Goal: Task Accomplishment & Management: Manage account settings

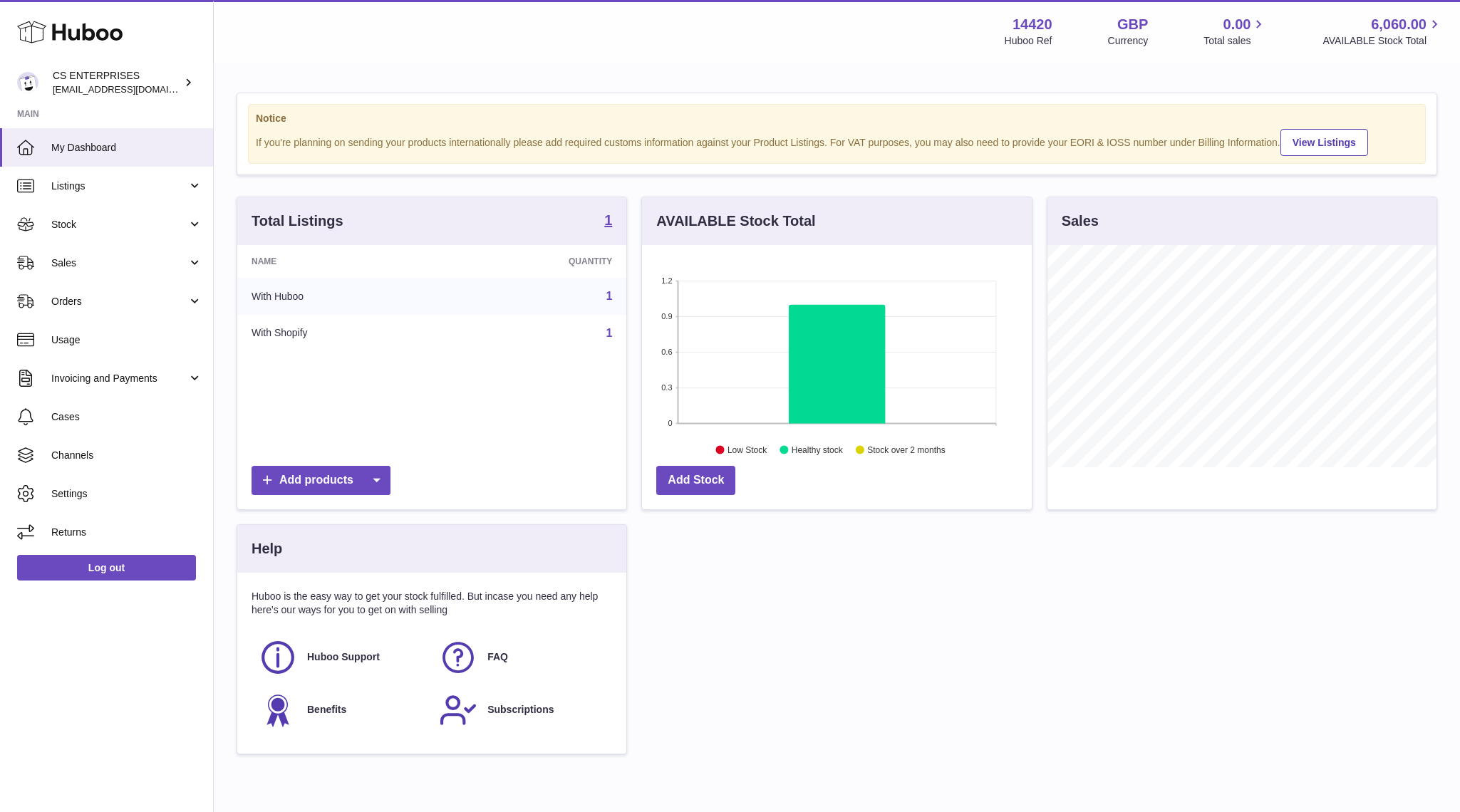
scroll to position [223, 389]
click at [102, 269] on span "Sales" at bounding box center [119, 263] width 136 height 14
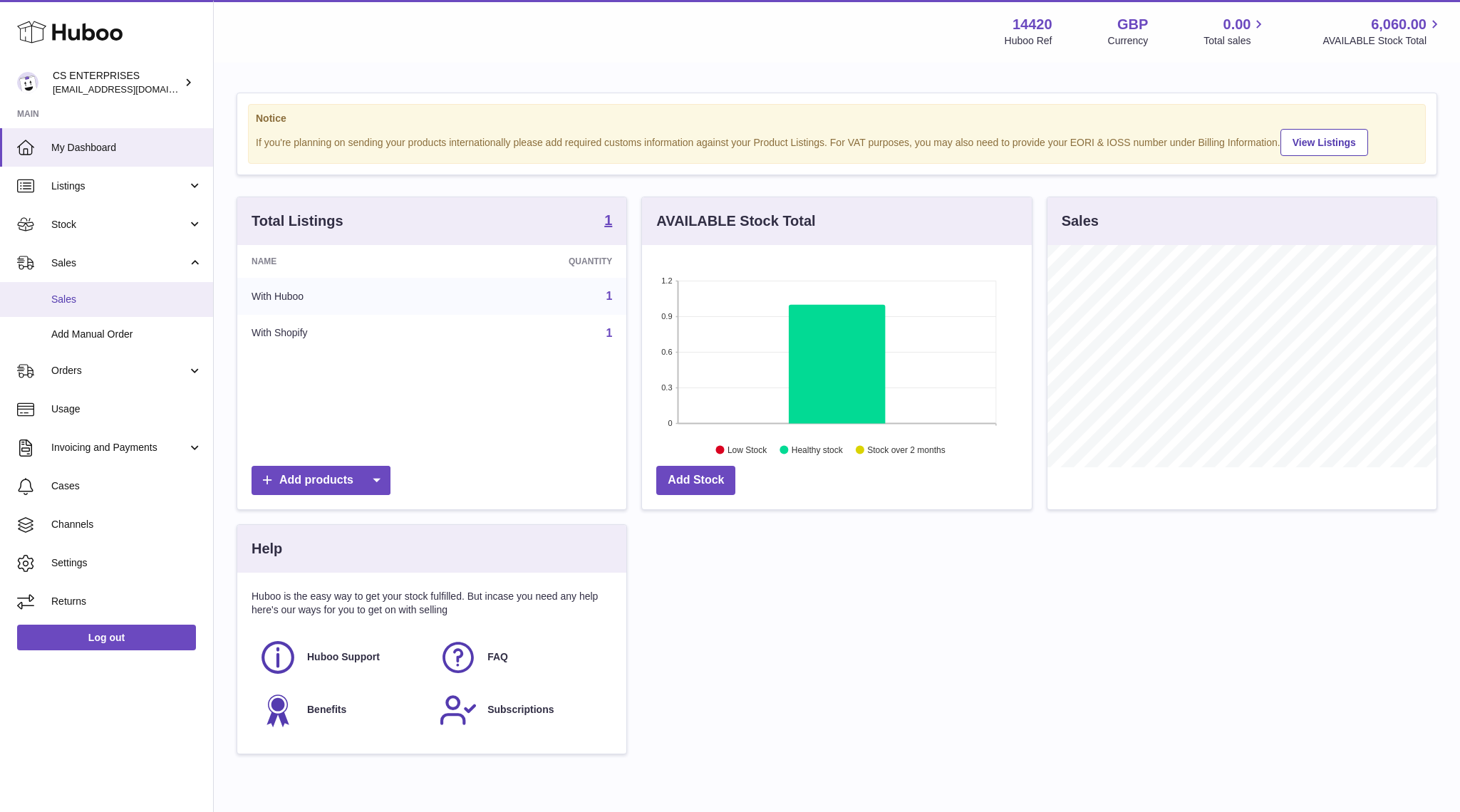
click at [91, 298] on span "Sales" at bounding box center [127, 300] width 151 height 14
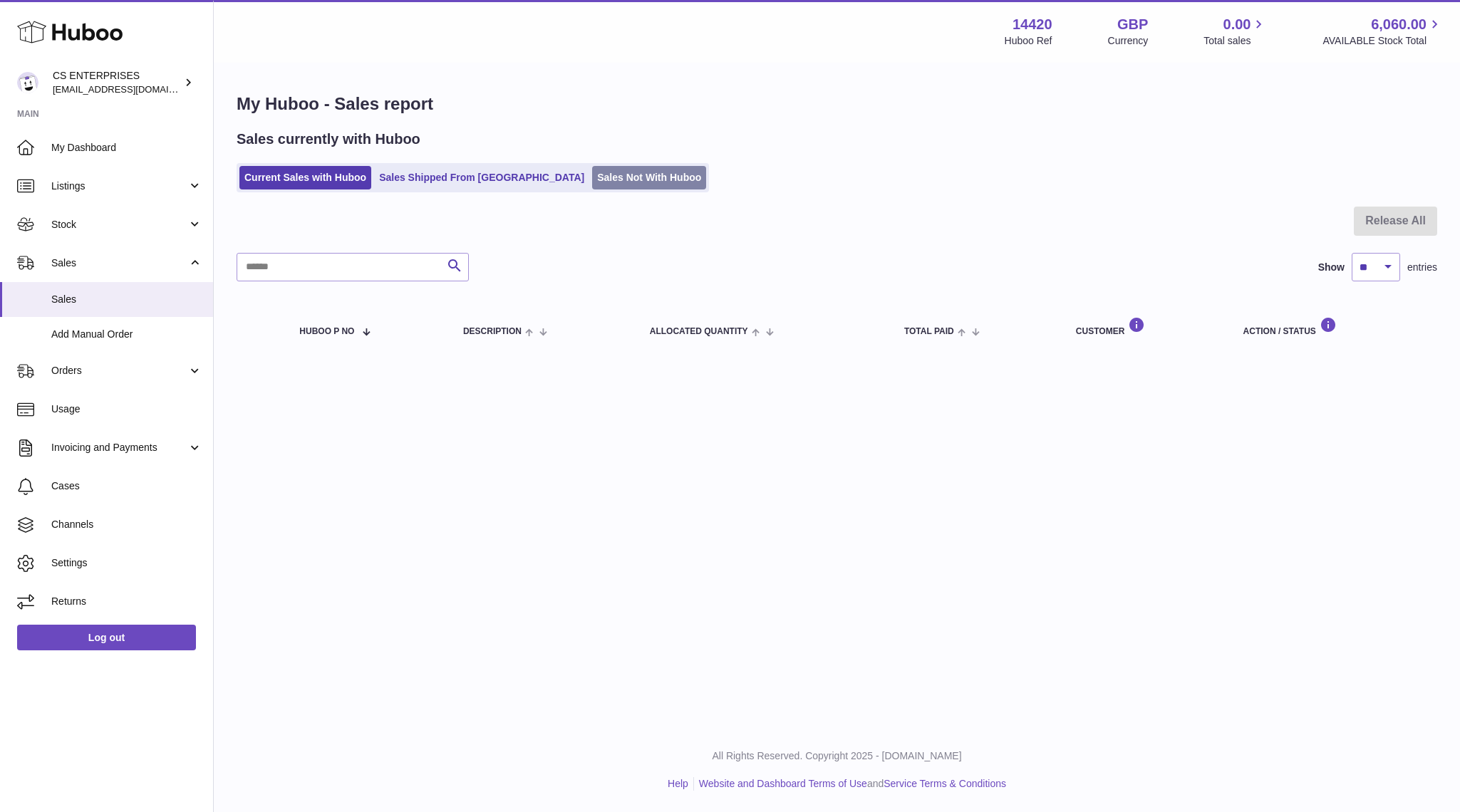
click at [592, 177] on link "Sales Not With Huboo" at bounding box center [649, 178] width 114 height 24
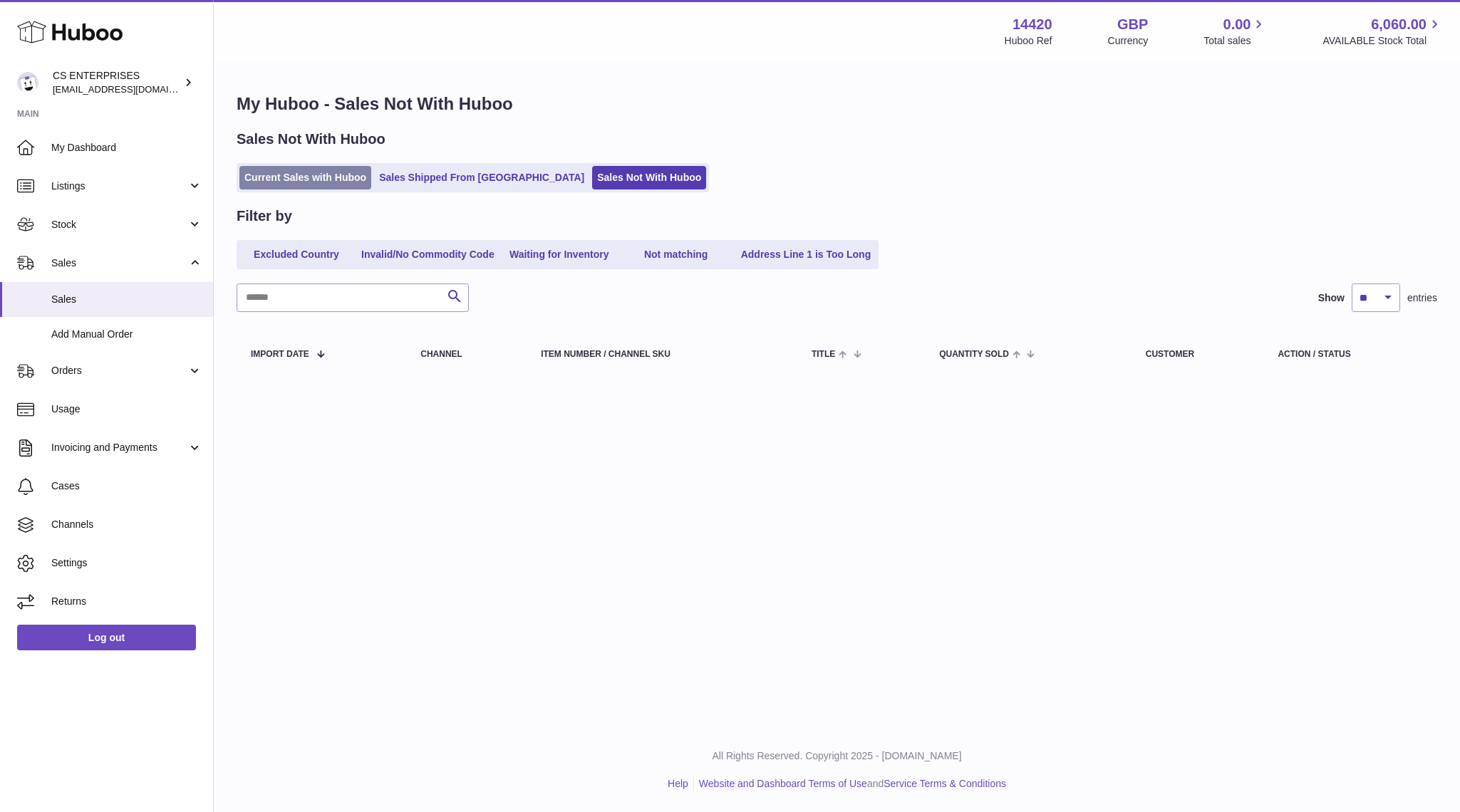
click at [286, 171] on link "Current Sales with Huboo" at bounding box center [305, 178] width 132 height 24
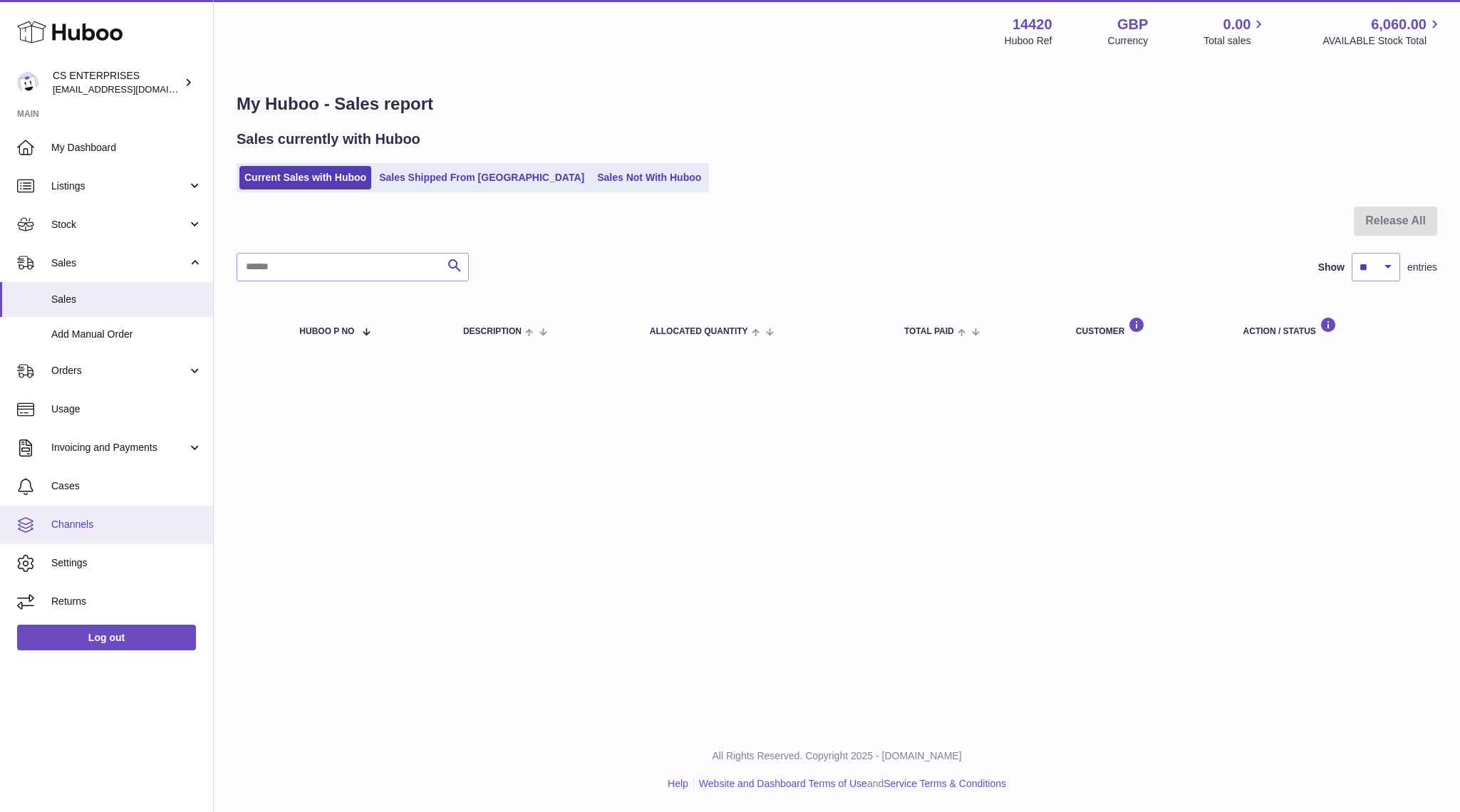
click at [104, 530] on span "Channels" at bounding box center [127, 525] width 151 height 14
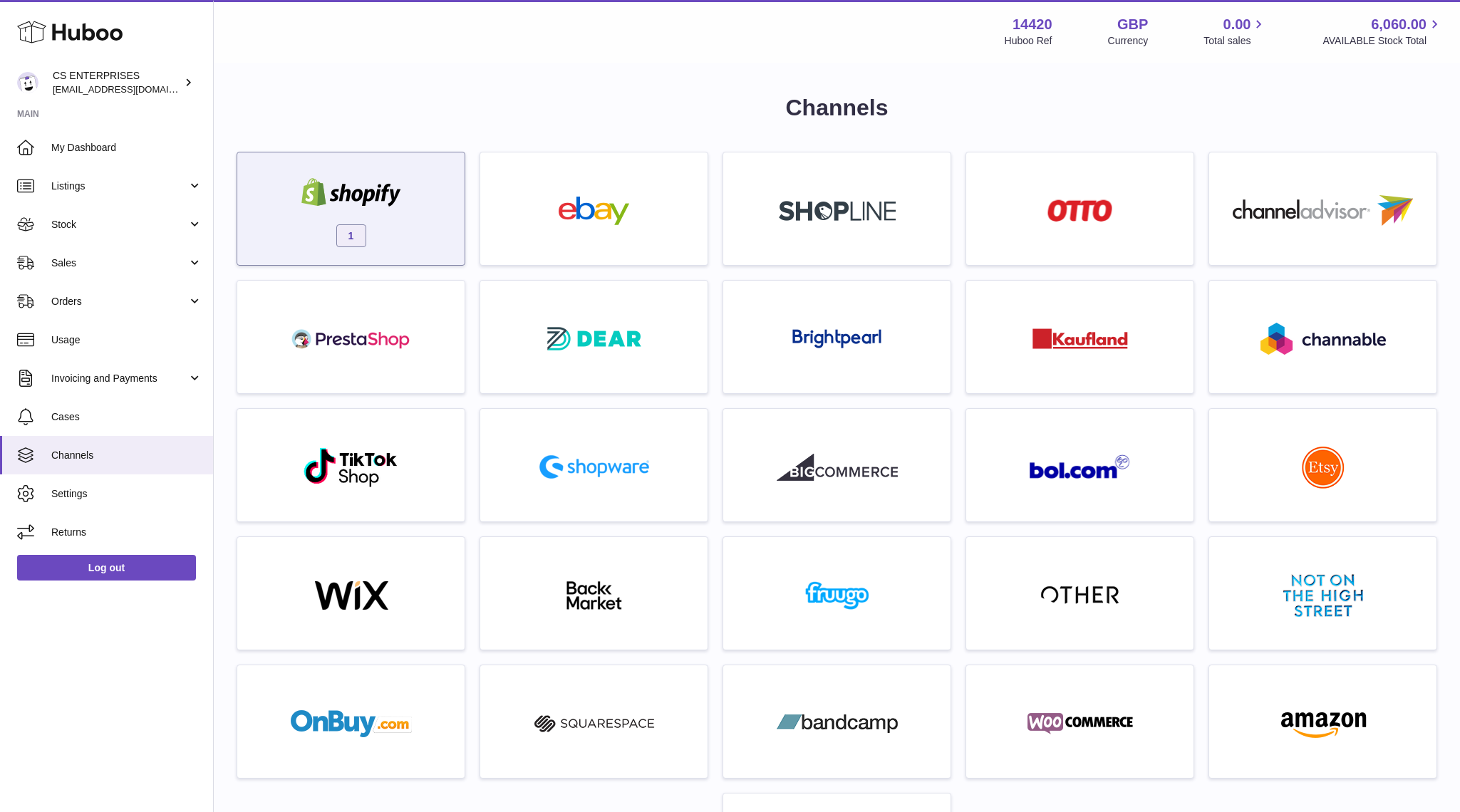
click at [406, 231] on div "1" at bounding box center [351, 211] width 213 height 91
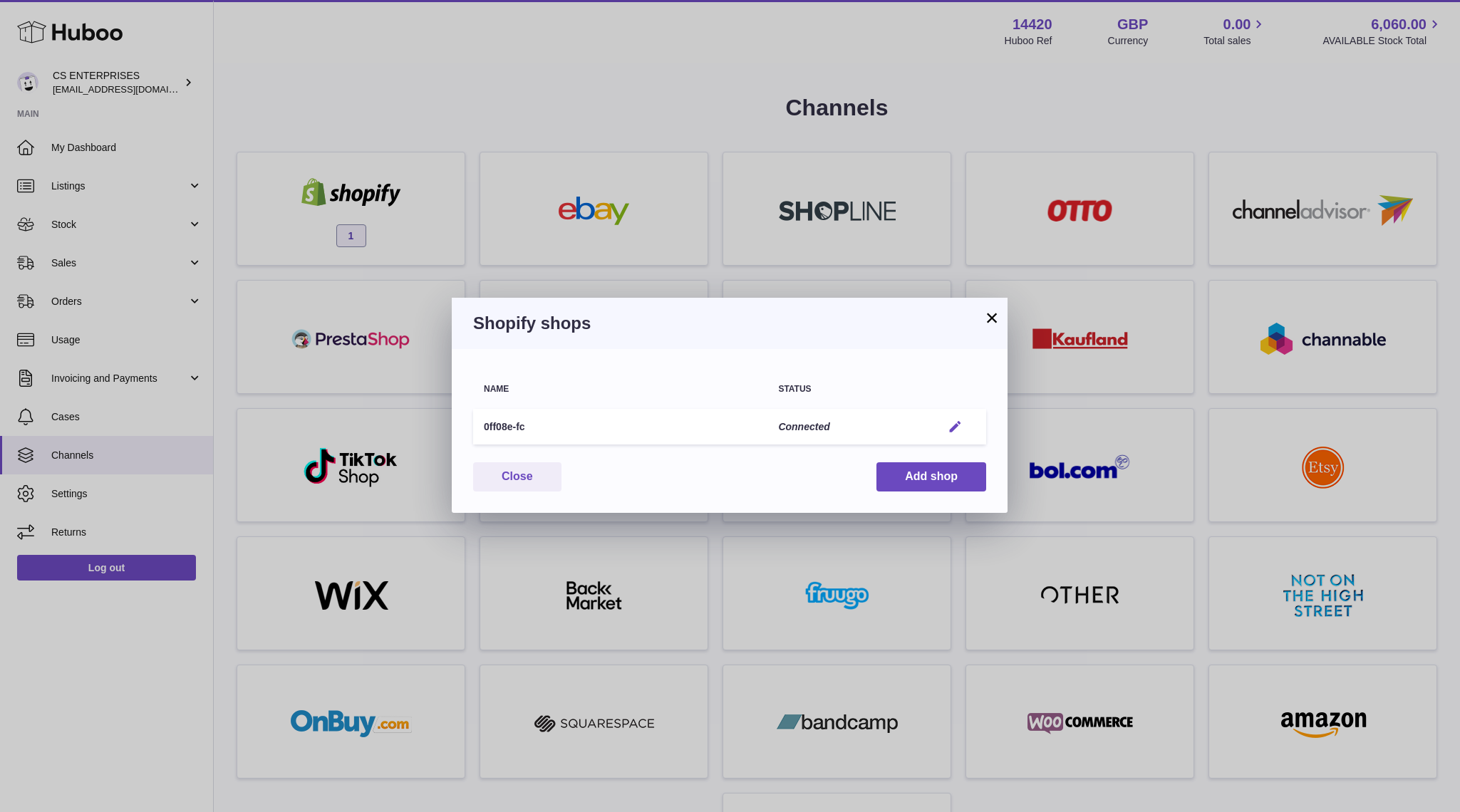
click at [949, 427] on em "button" at bounding box center [955, 427] width 15 height 15
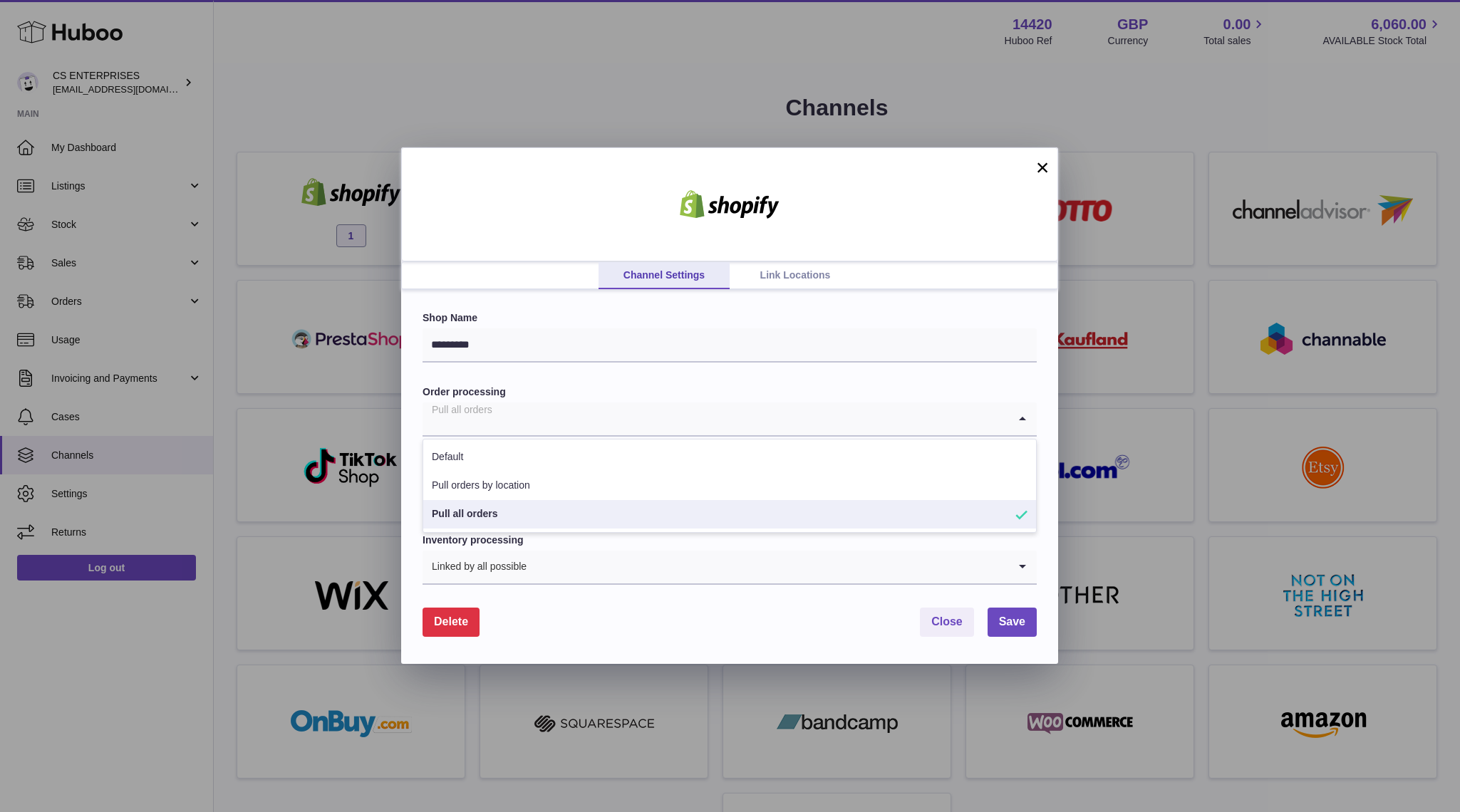
click at [603, 420] on input "Search for option" at bounding box center [715, 419] width 586 height 33
click at [492, 518] on li "Pull all orders" at bounding box center [729, 515] width 613 height 29
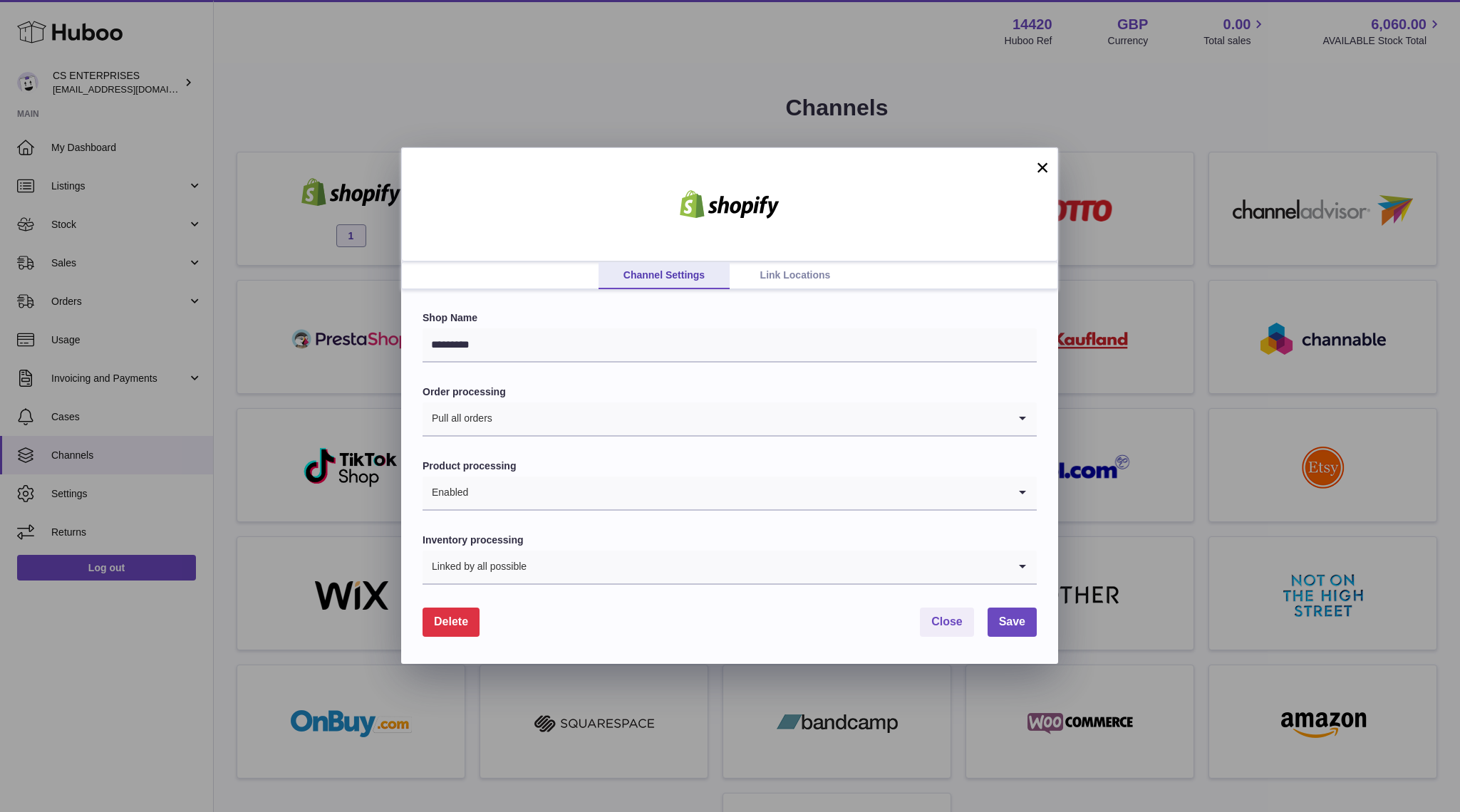
click at [524, 493] on input "Search for option" at bounding box center [738, 493] width 540 height 33
click at [486, 556] on li "Enabled" at bounding box center [729, 560] width 613 height 29
click at [547, 555] on input "Search for option" at bounding box center [768, 567] width 481 height 33
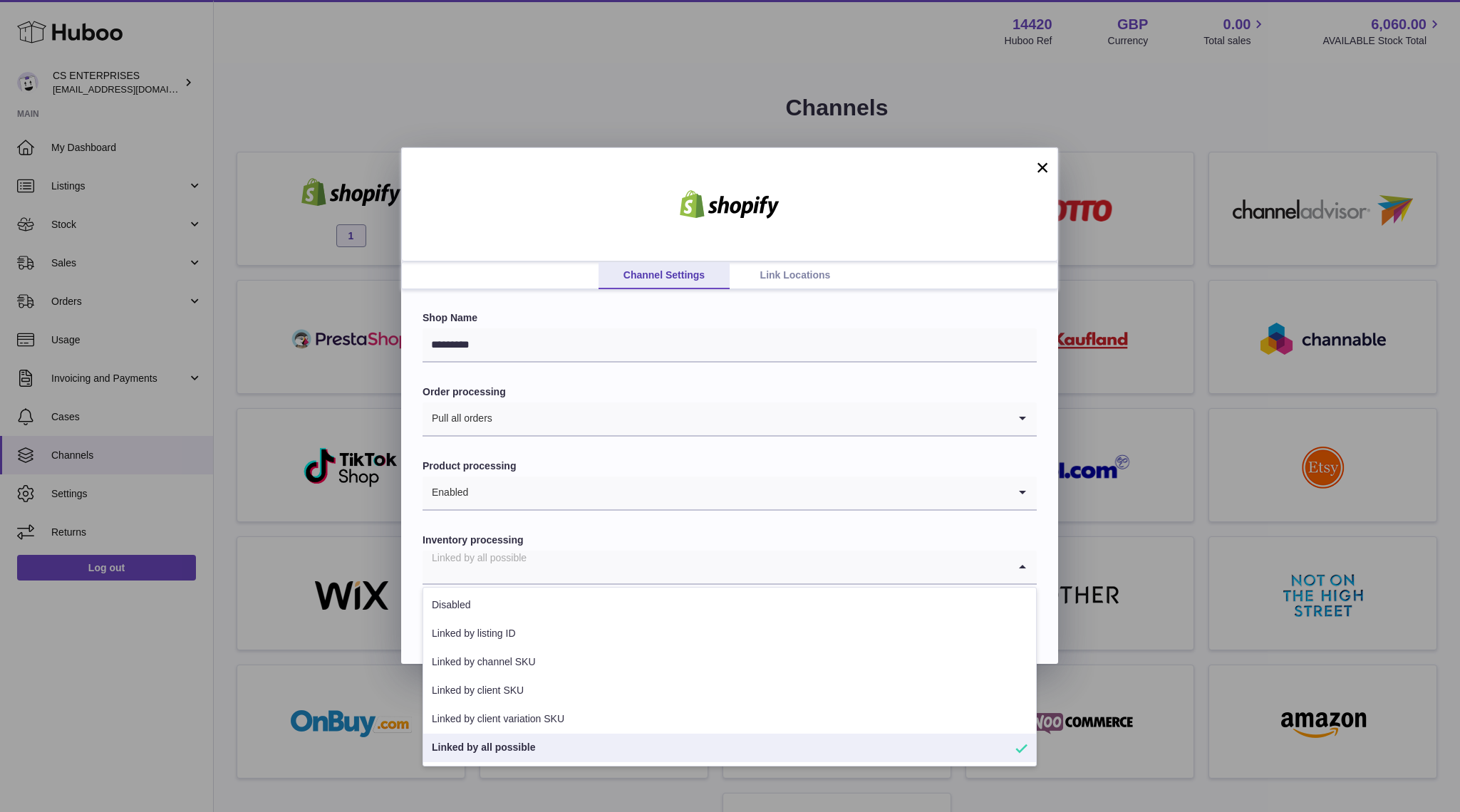
click at [558, 753] on li "Linked by all possible" at bounding box center [729, 748] width 613 height 29
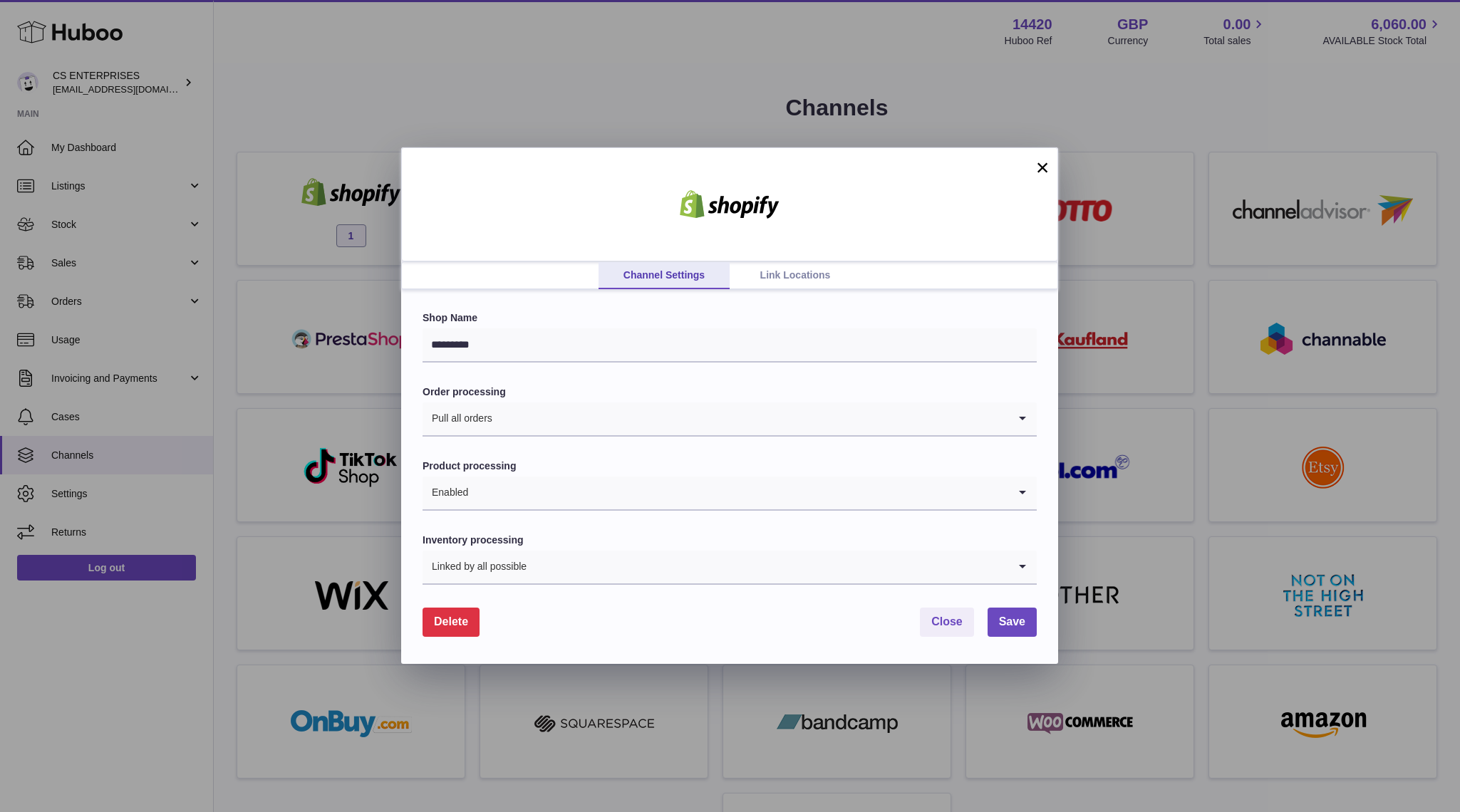
click at [790, 273] on link "Link Locations" at bounding box center [795, 276] width 131 height 27
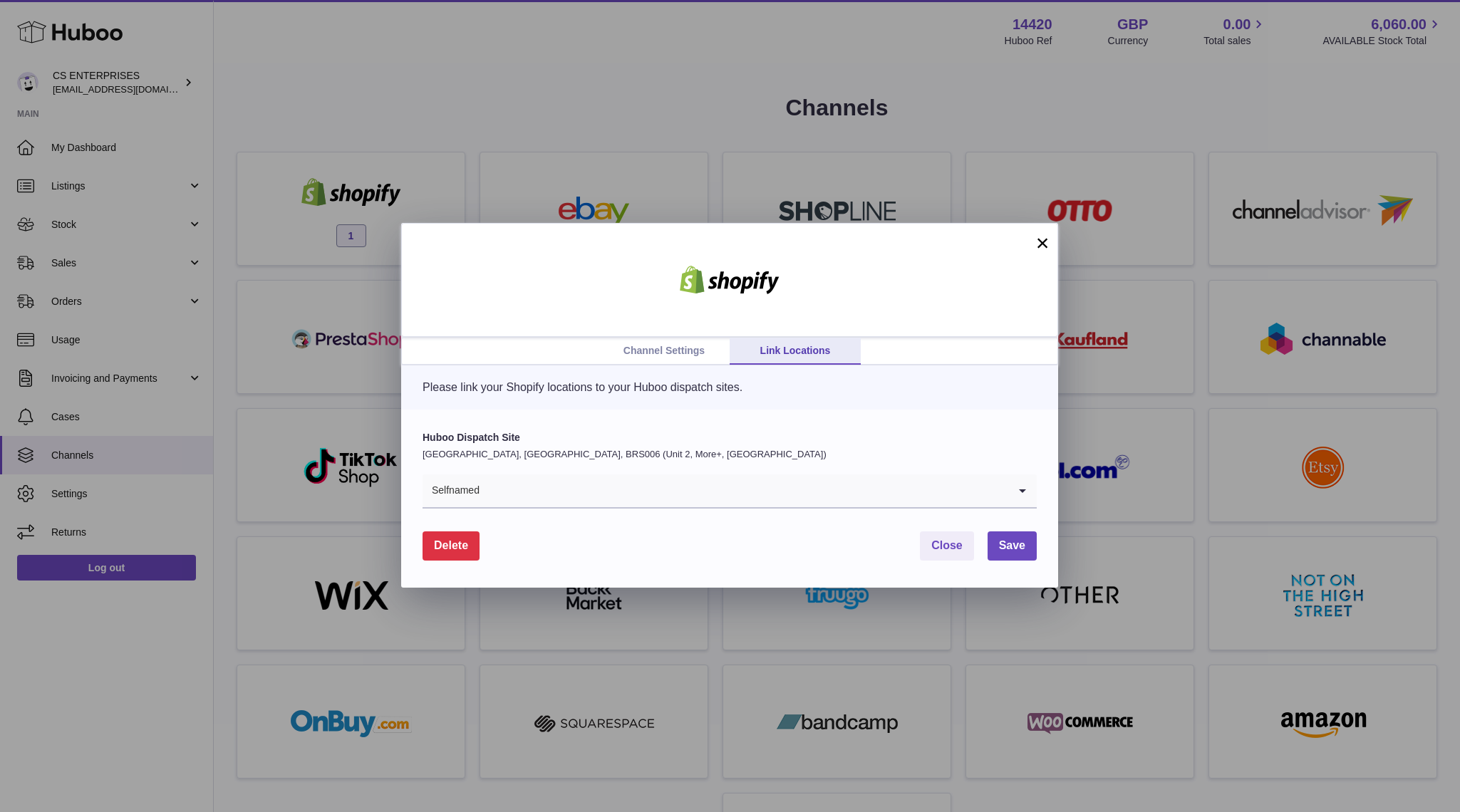
click at [675, 493] on input "Search for option" at bounding box center [744, 491] width 528 height 33
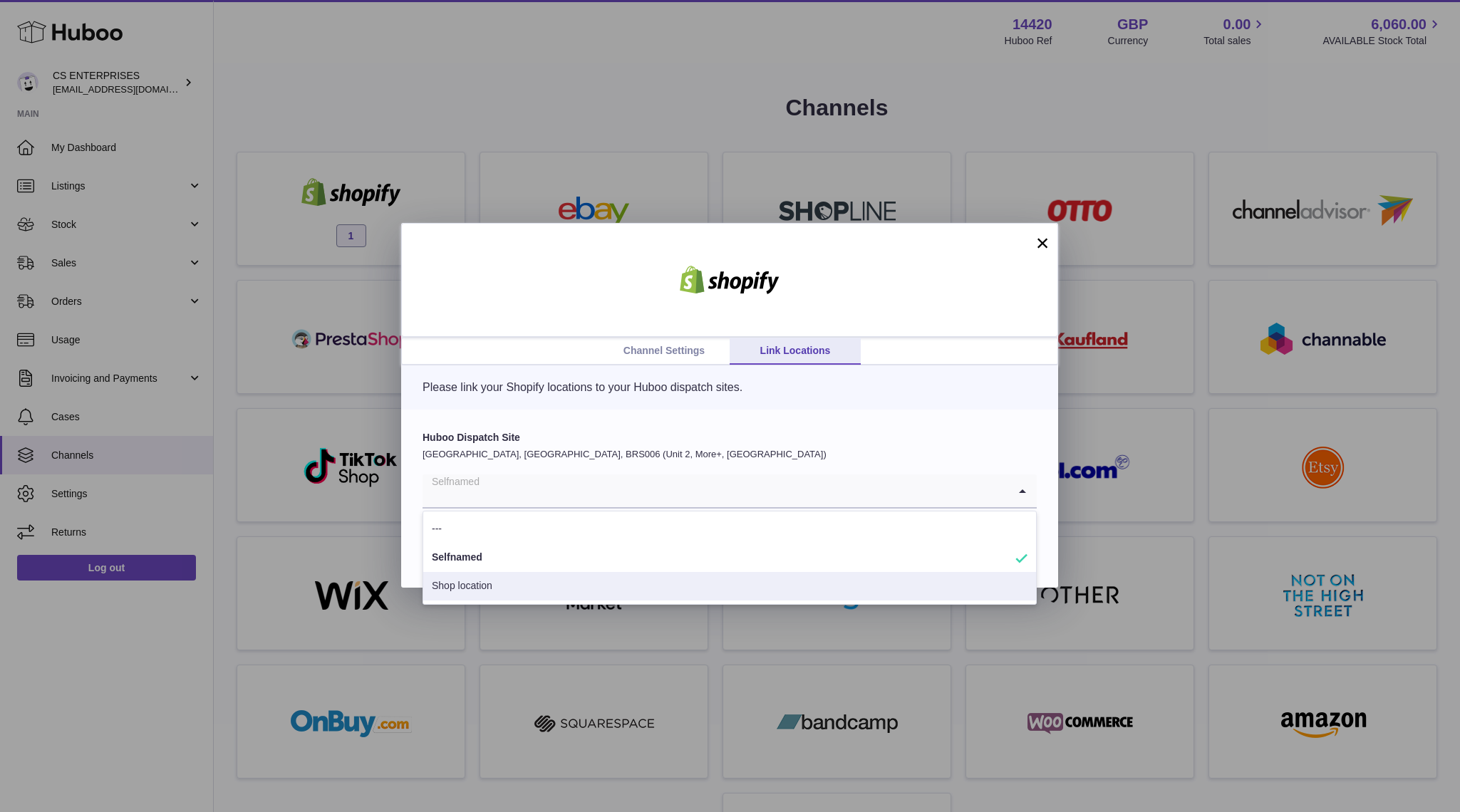
click at [528, 584] on li "Shop location" at bounding box center [729, 586] width 613 height 29
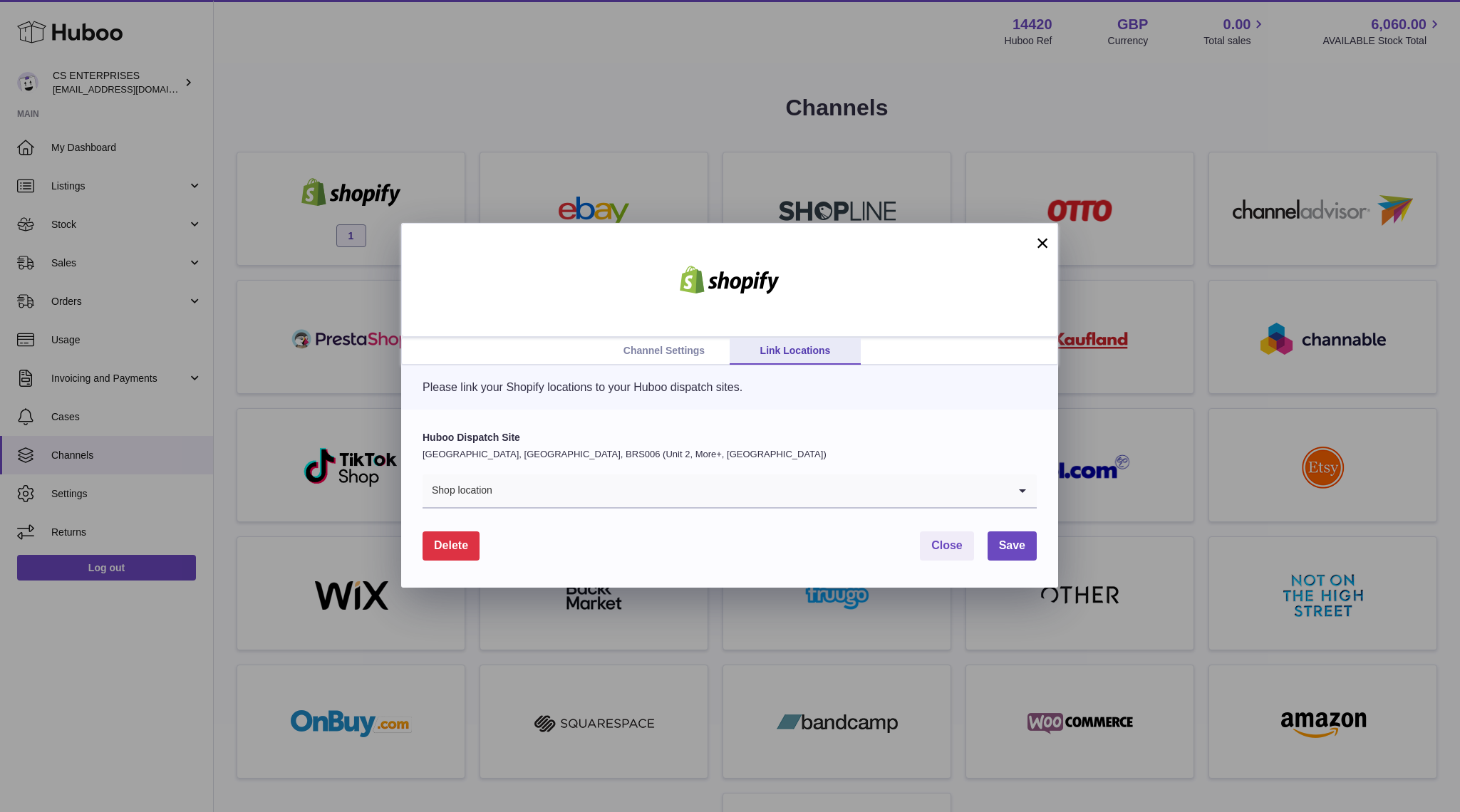
click at [672, 351] on link "Channel Settings" at bounding box center [664, 352] width 131 height 27
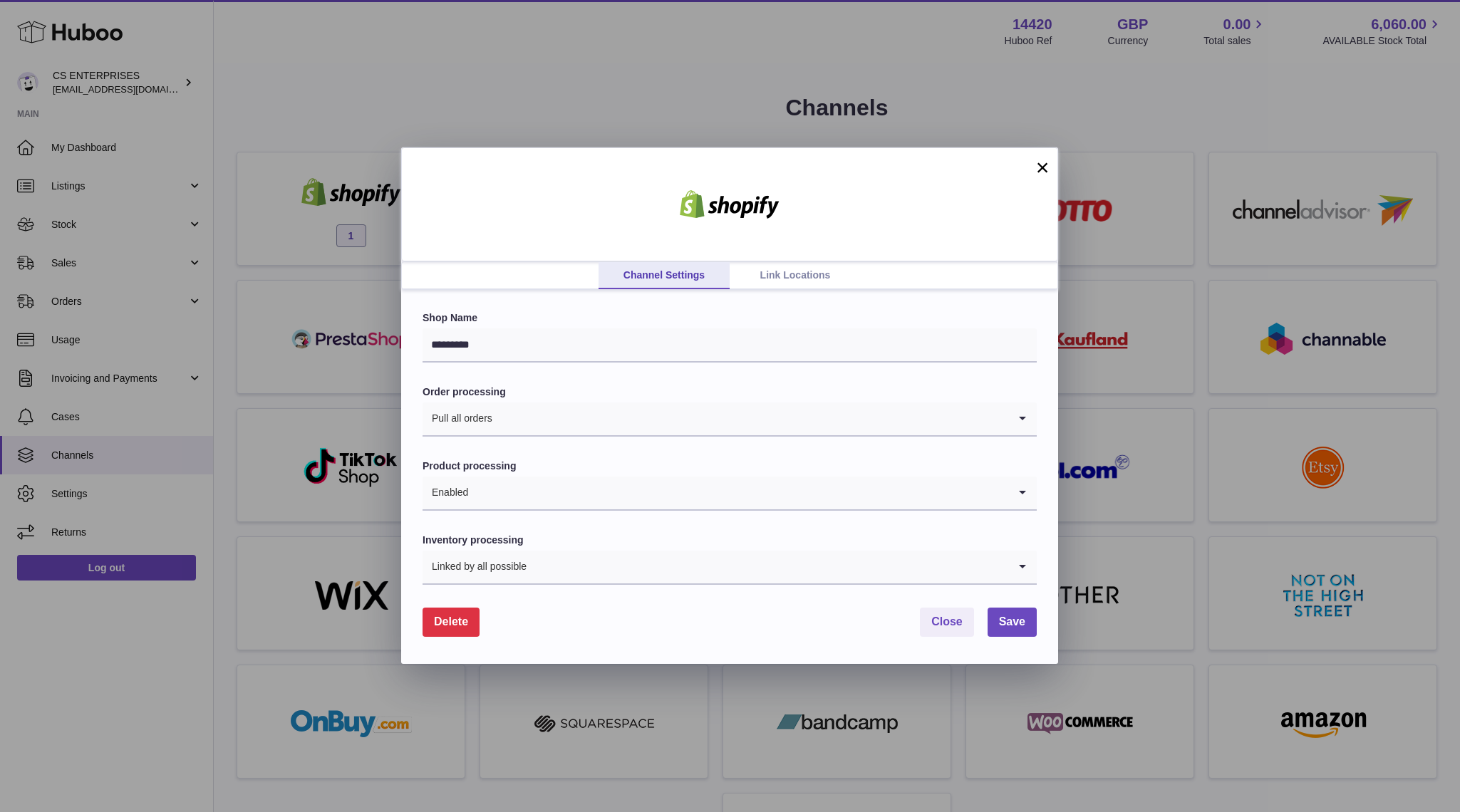
click at [767, 270] on link "Link Locations" at bounding box center [795, 276] width 131 height 27
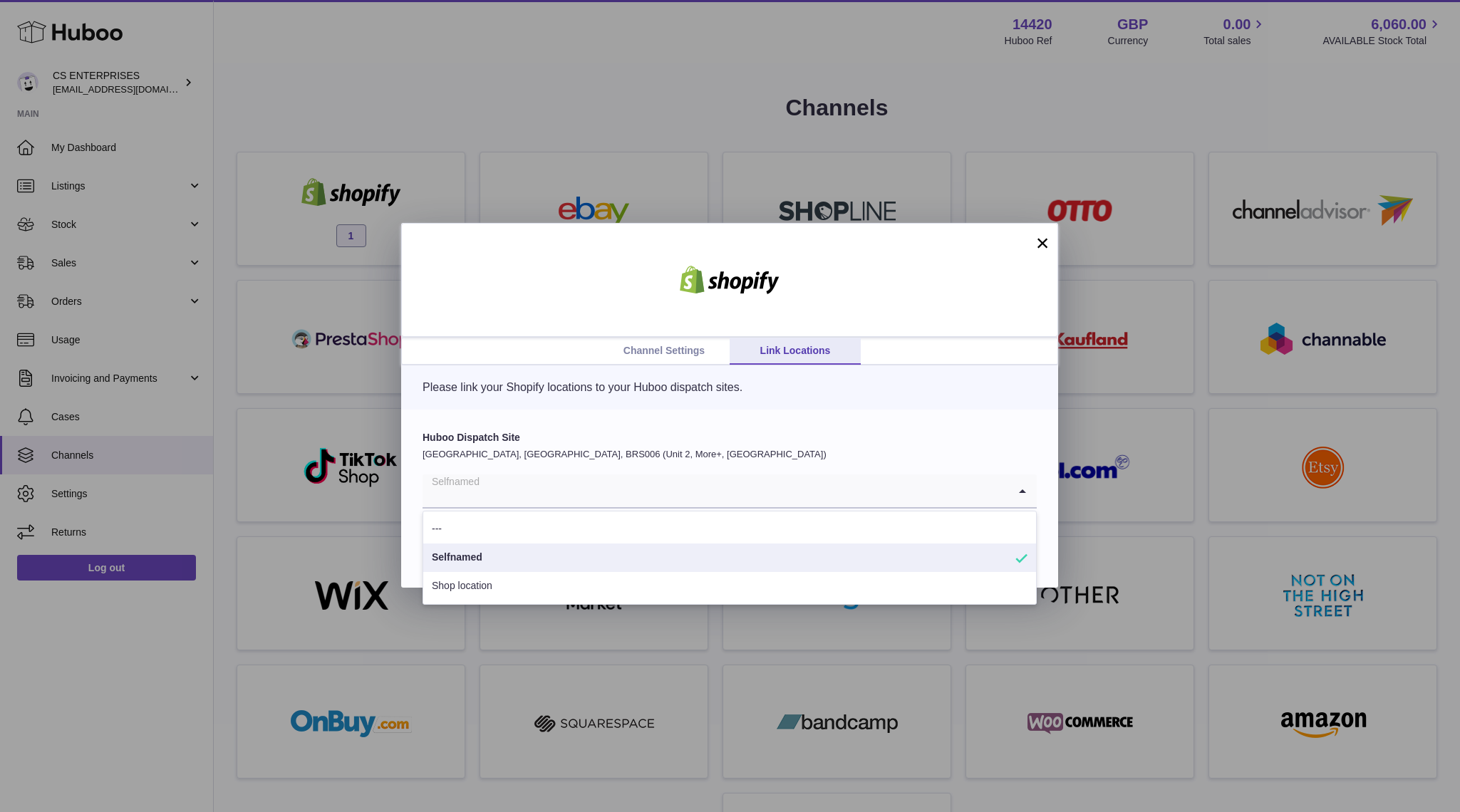
click at [663, 495] on input "Search for option" at bounding box center [715, 491] width 586 height 33
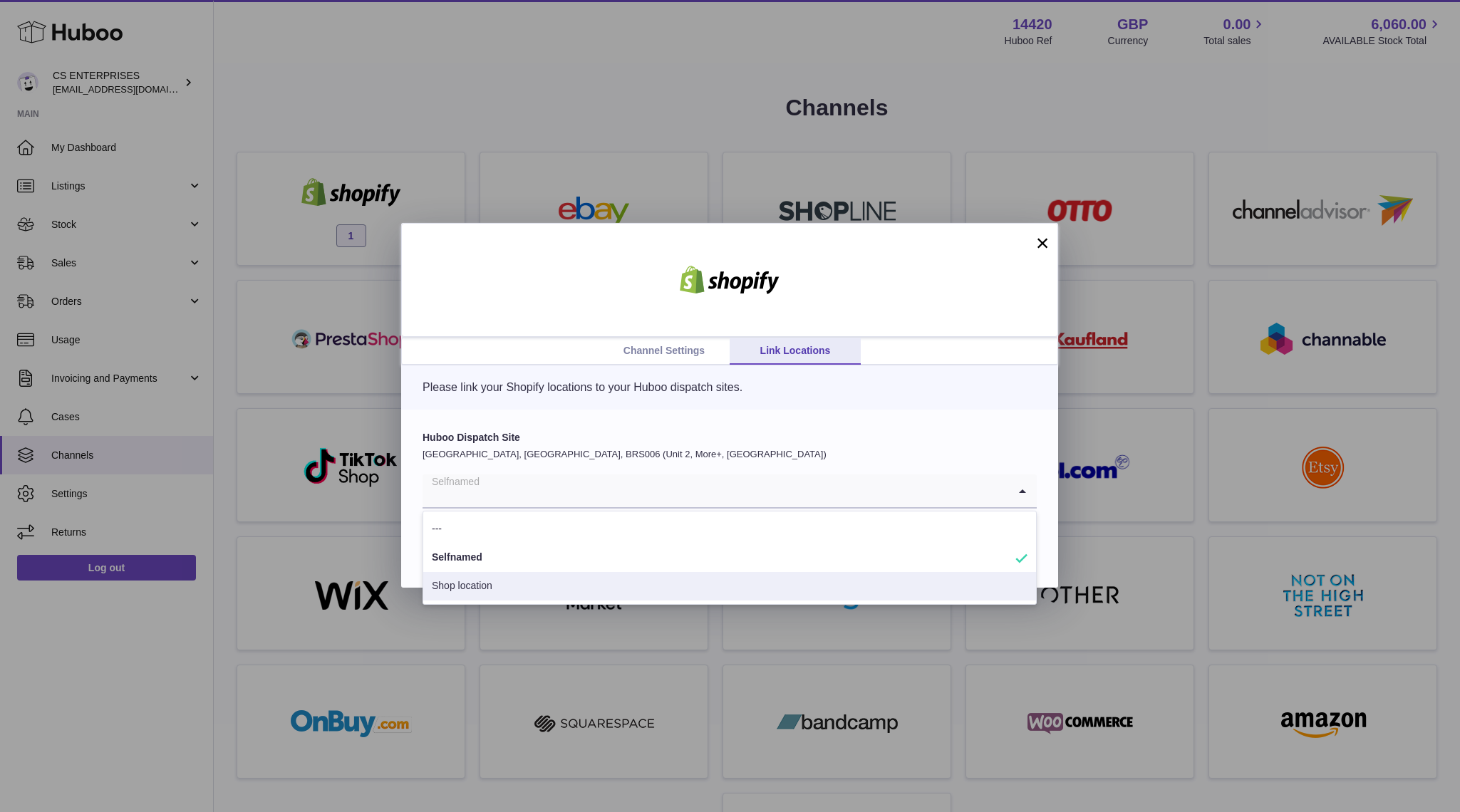
click at [505, 589] on li "Shop location" at bounding box center [729, 586] width 613 height 29
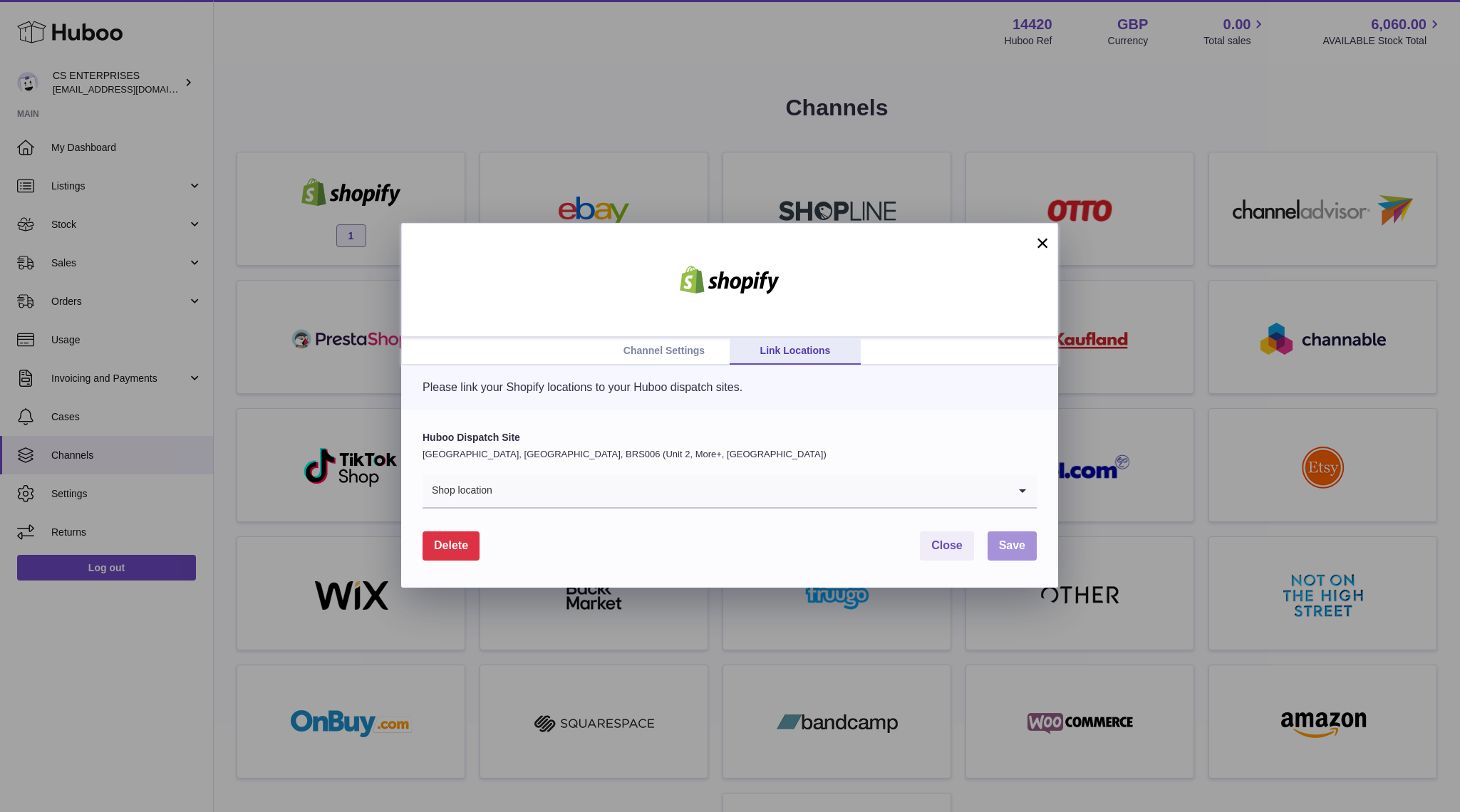
click at [1010, 551] on span "Save" at bounding box center [1012, 545] width 26 height 12
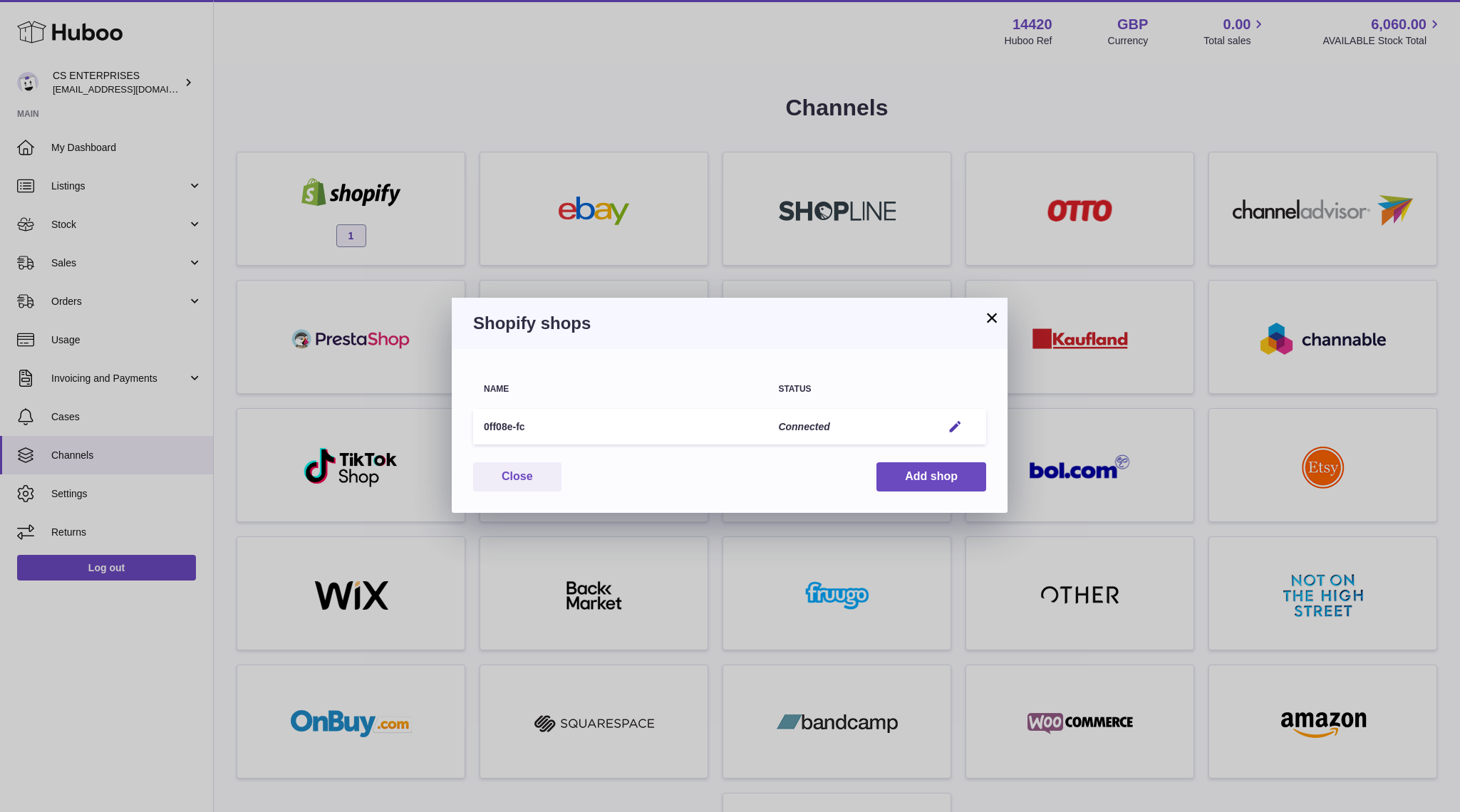
click at [992, 320] on button "×" at bounding box center [992, 318] width 17 height 17
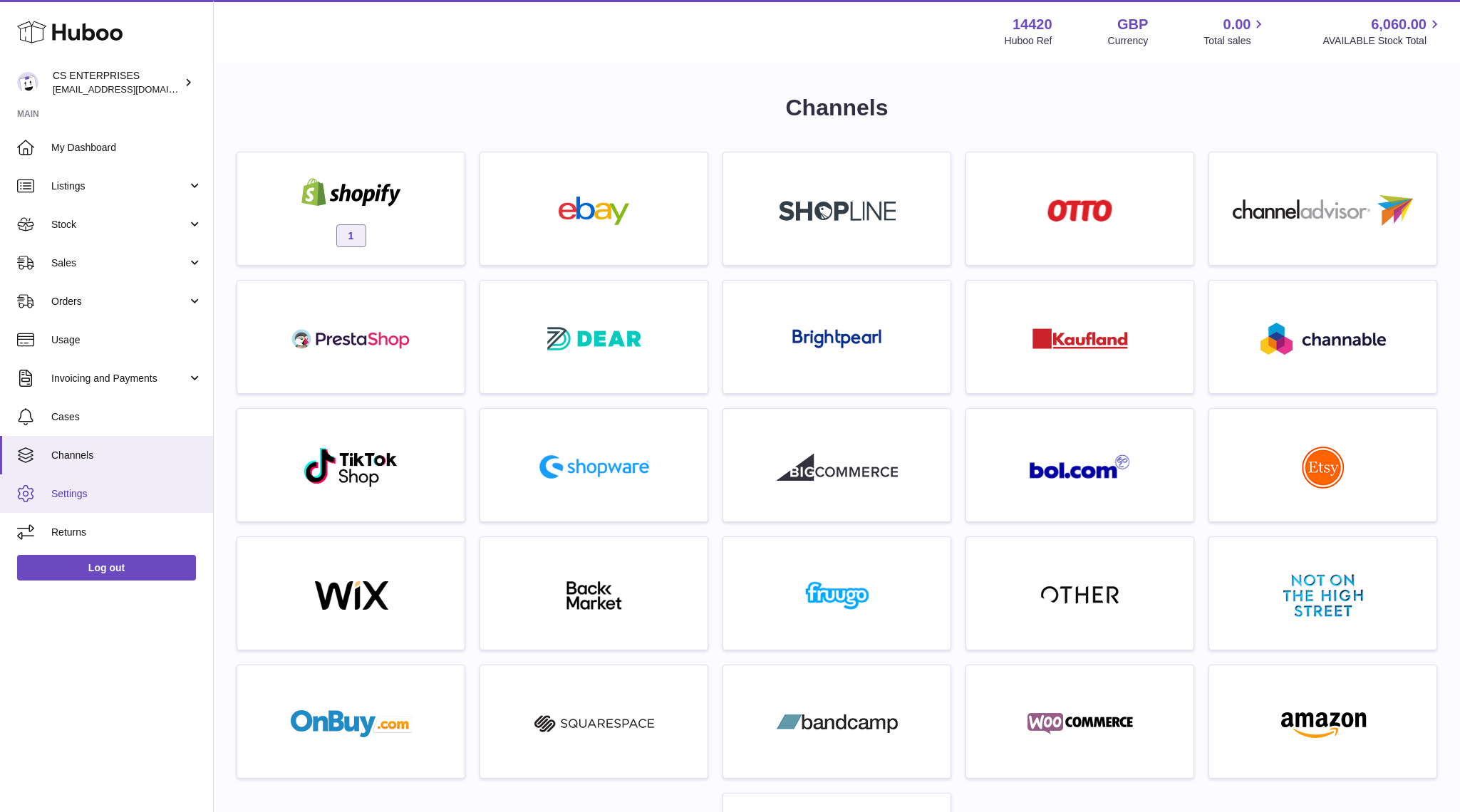
click at [58, 488] on span "Settings" at bounding box center [127, 494] width 151 height 14
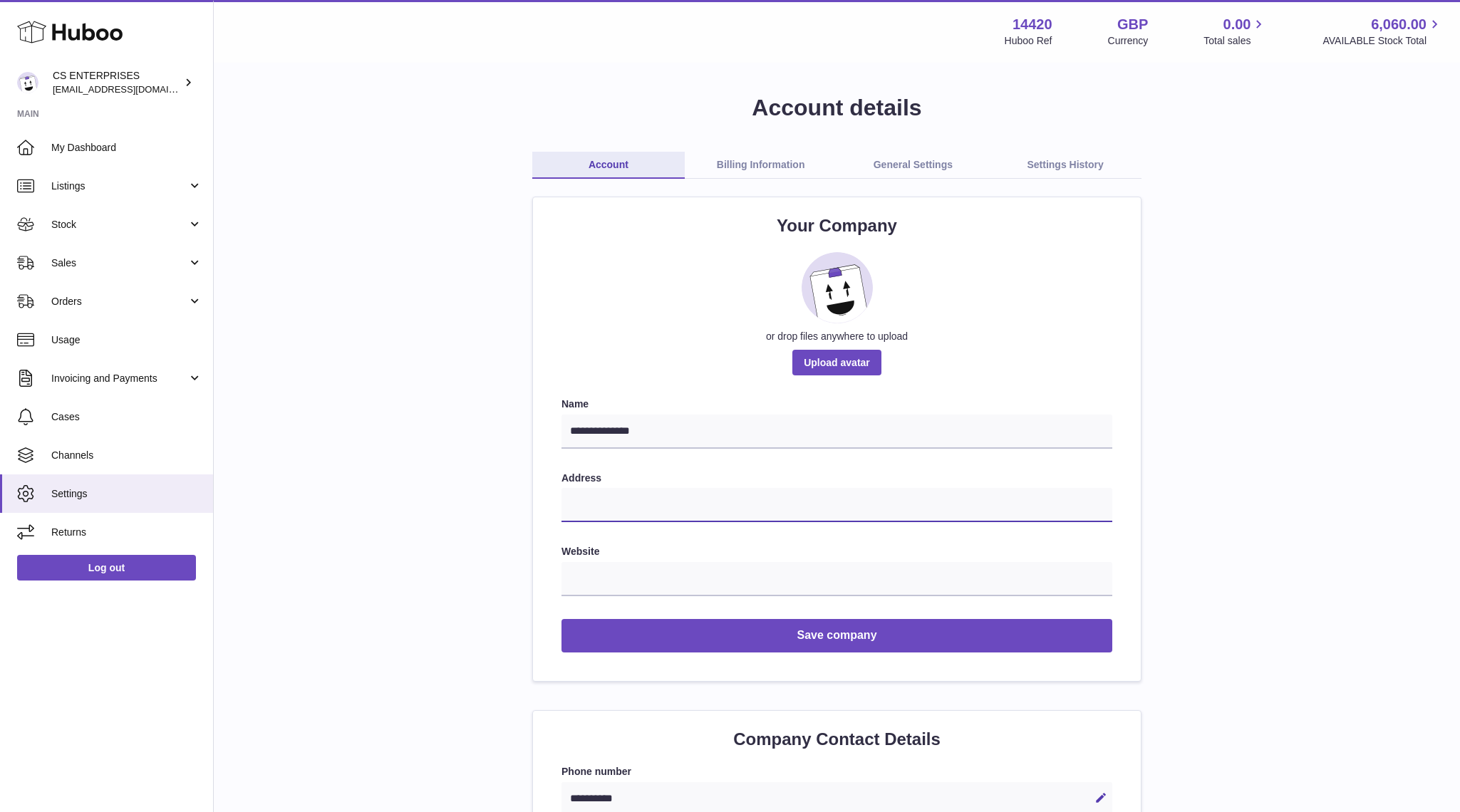
click at [601, 512] on input "text" at bounding box center [837, 505] width 551 height 34
click at [93, 267] on span "Sales" at bounding box center [119, 263] width 136 height 14
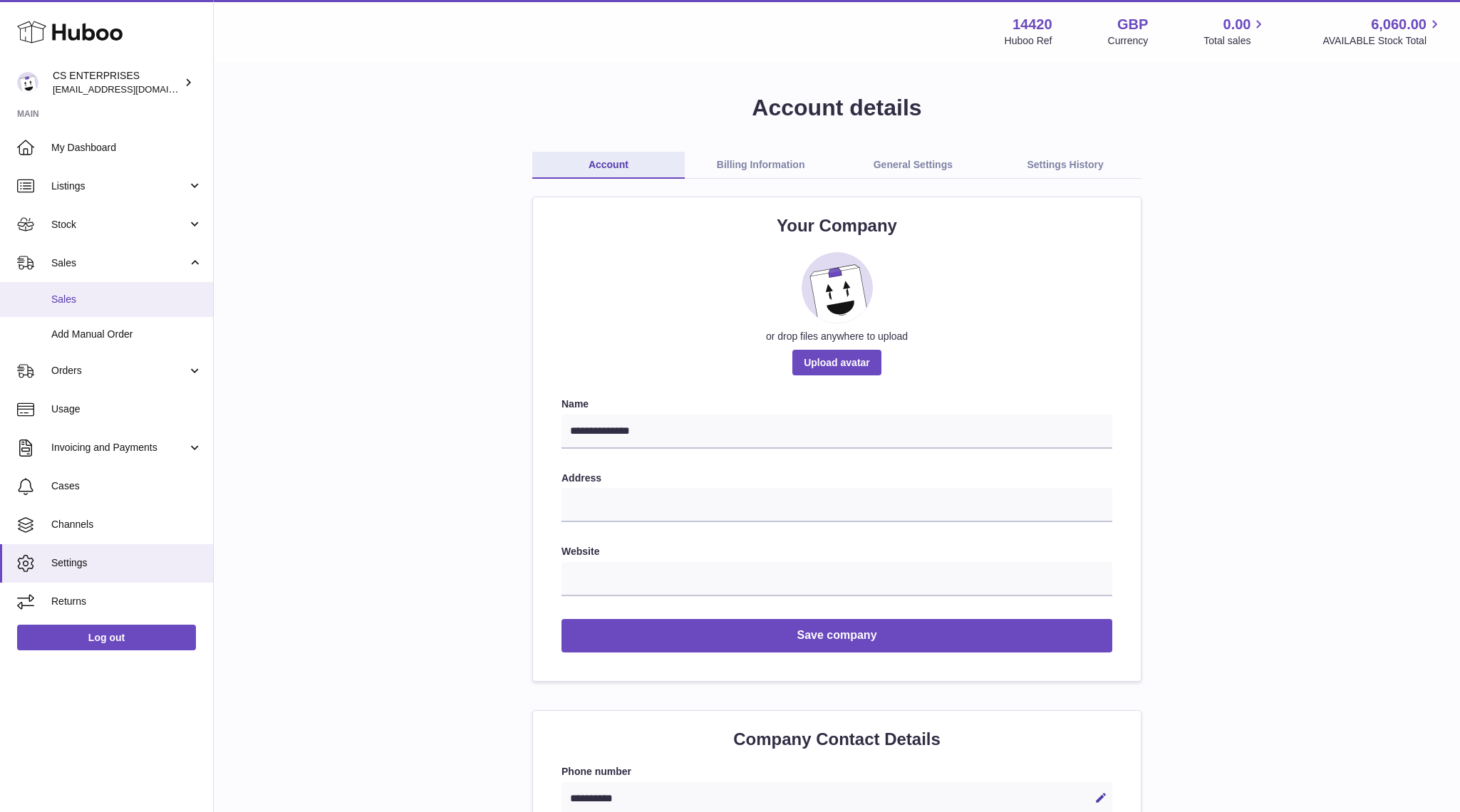
click at [100, 302] on span "Sales" at bounding box center [127, 300] width 151 height 14
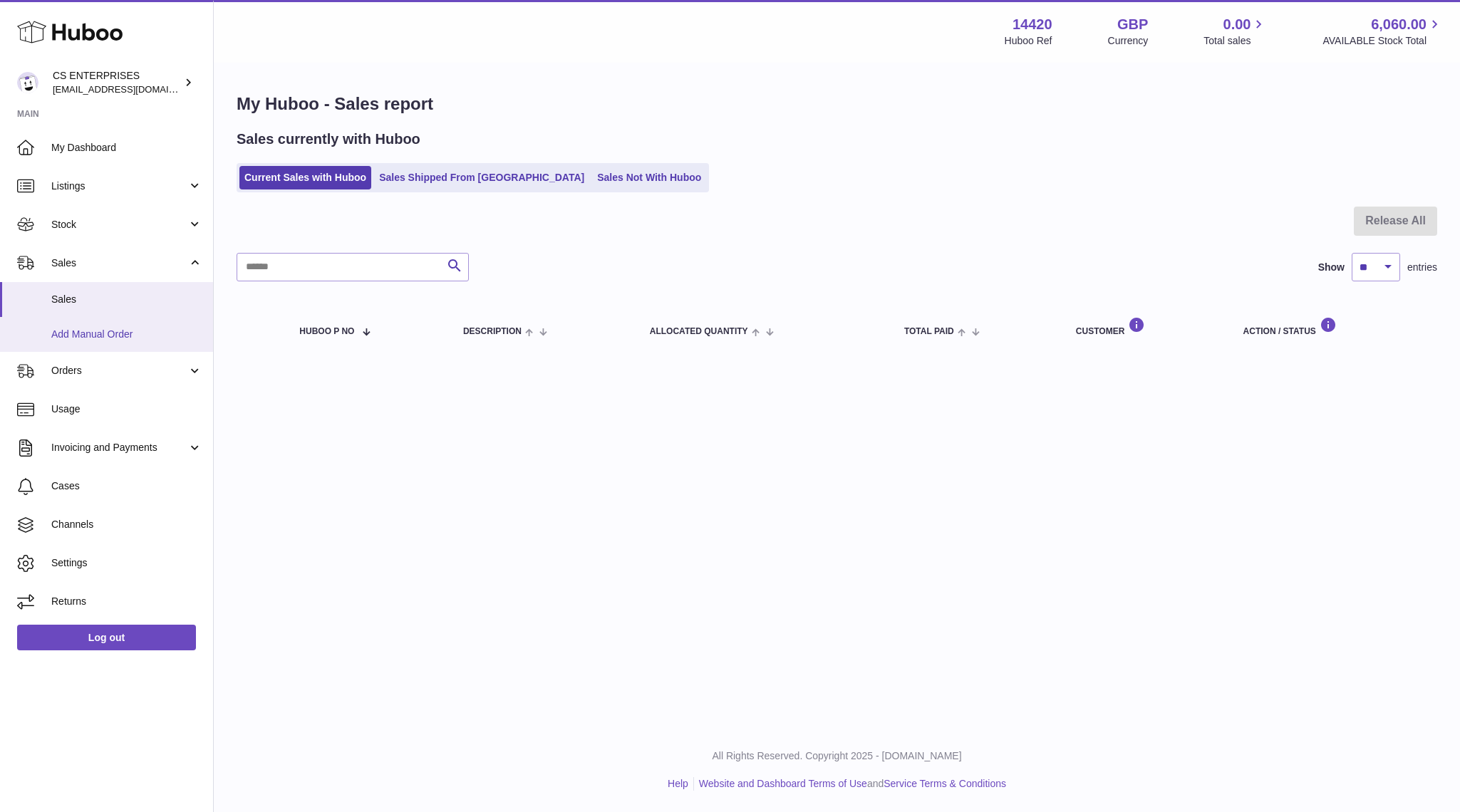
click at [102, 332] on span "Add Manual Order" at bounding box center [127, 335] width 151 height 14
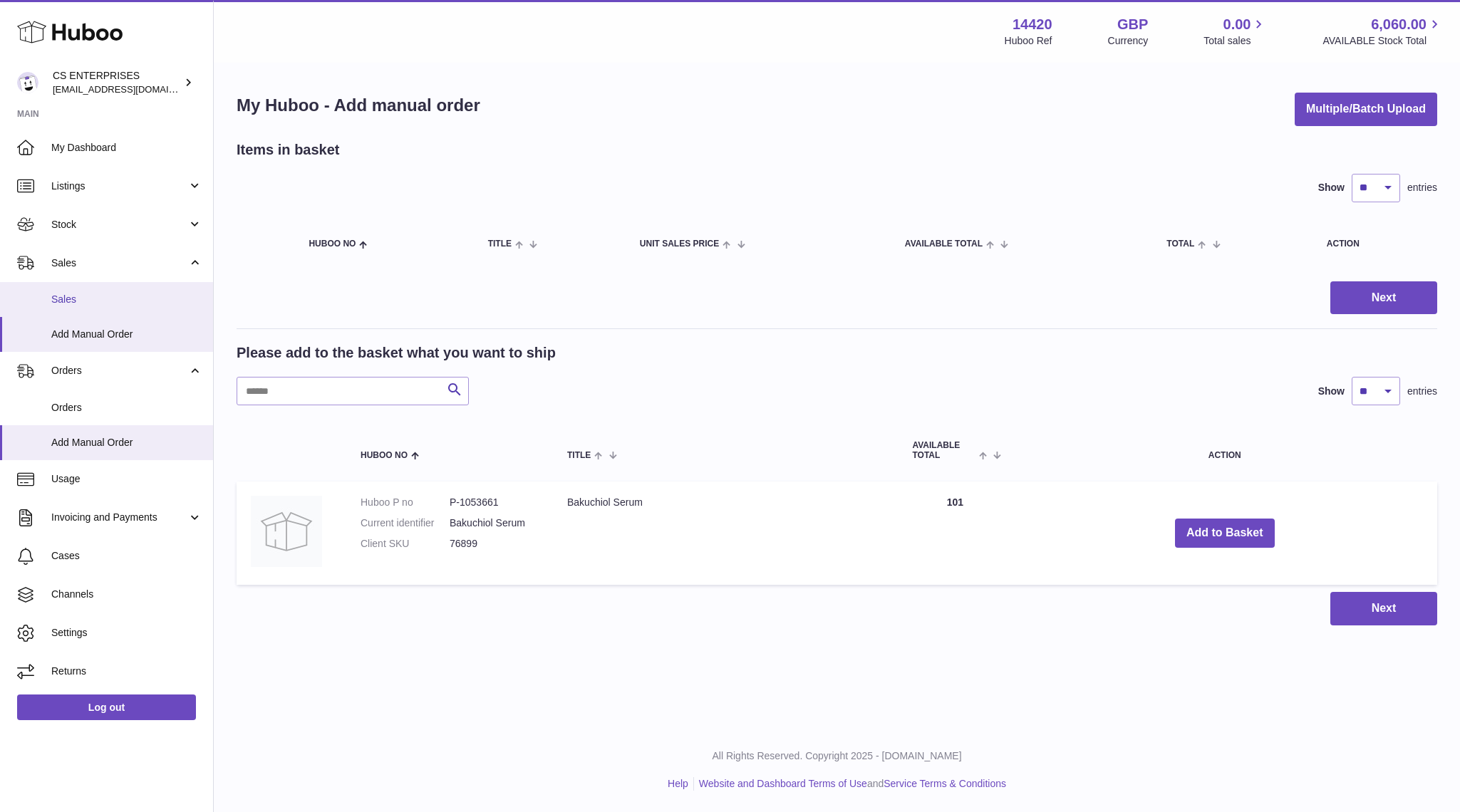
click at [94, 302] on span "Sales" at bounding box center [127, 300] width 151 height 14
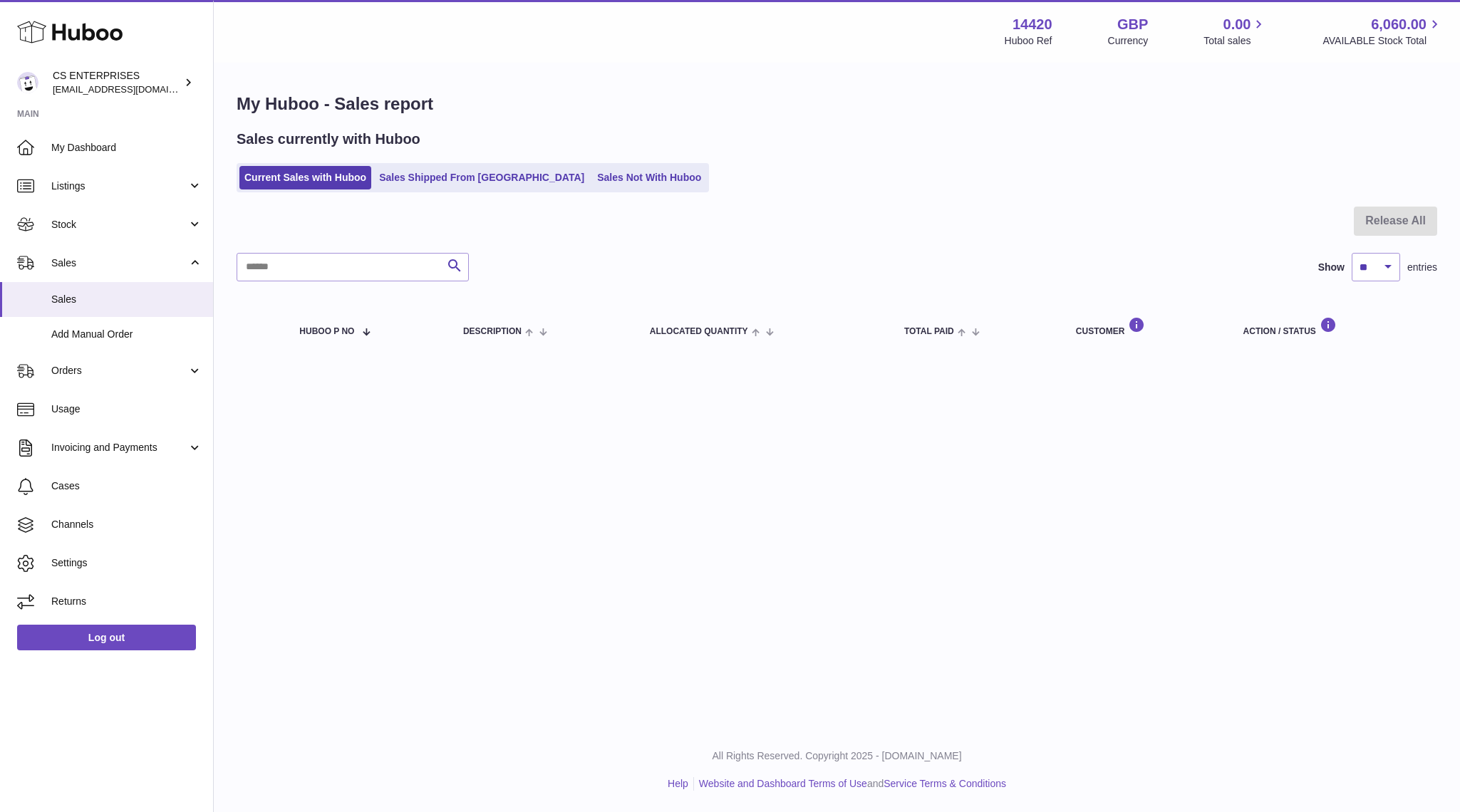
click at [446, 161] on div "Sales currently with Huboo Current Sales with Huboo Sales Shipped From Huboo Sa…" at bounding box center [836, 161] width 1201 height 63
click at [444, 181] on link "Sales Shipped From [GEOGRAPHIC_DATA]" at bounding box center [481, 178] width 215 height 24
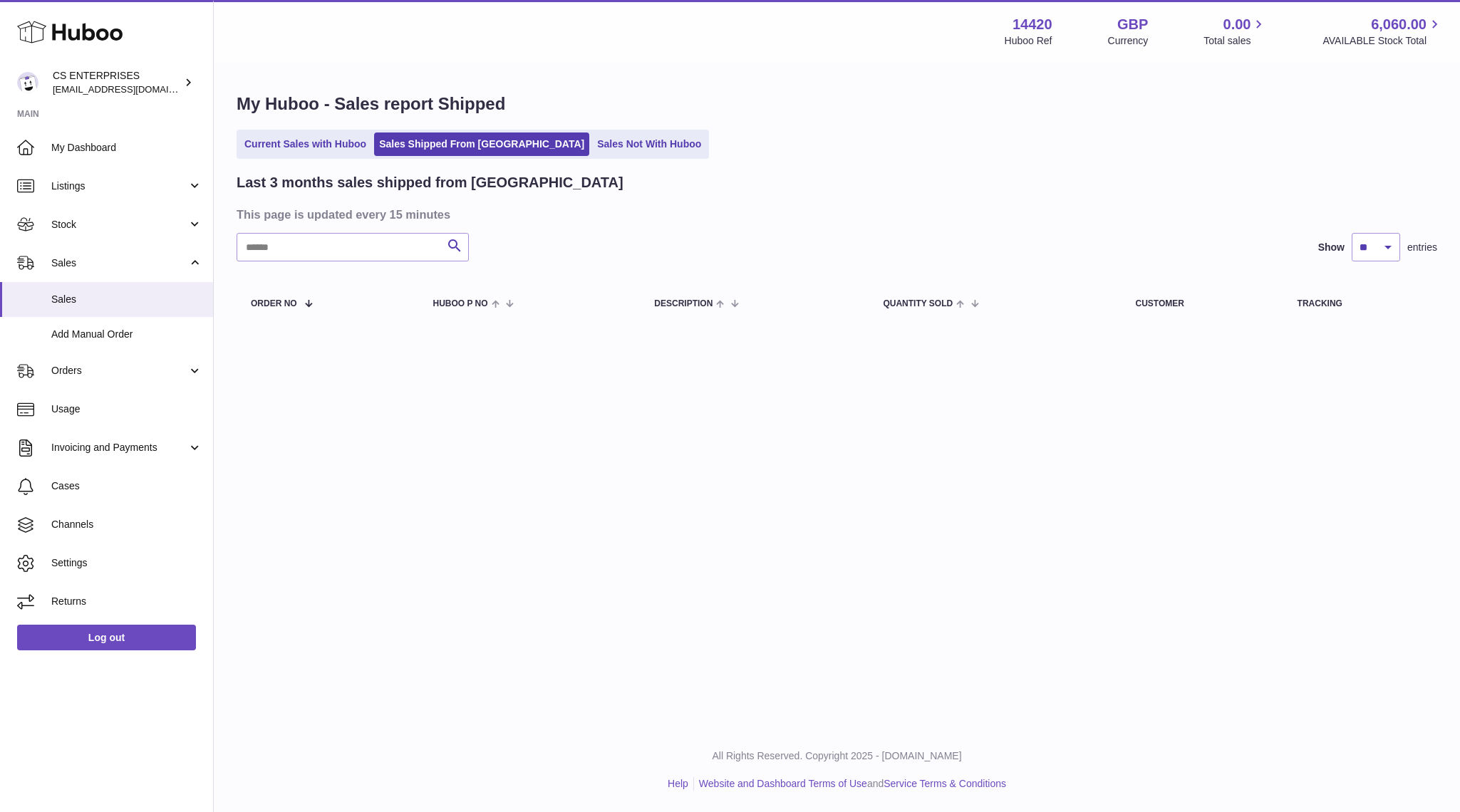
click at [297, 178] on h2 "Last 3 months sales shipped from Huboo" at bounding box center [429, 183] width 387 height 20
click at [293, 156] on li "Current Sales with Huboo" at bounding box center [305, 144] width 132 height 24
click at [286, 131] on ul "Current Sales with Huboo Sales Shipped From Huboo Sales Not With Huboo" at bounding box center [473, 144] width 473 height 29
click at [286, 144] on link "Current Sales with Huboo" at bounding box center [305, 144] width 132 height 24
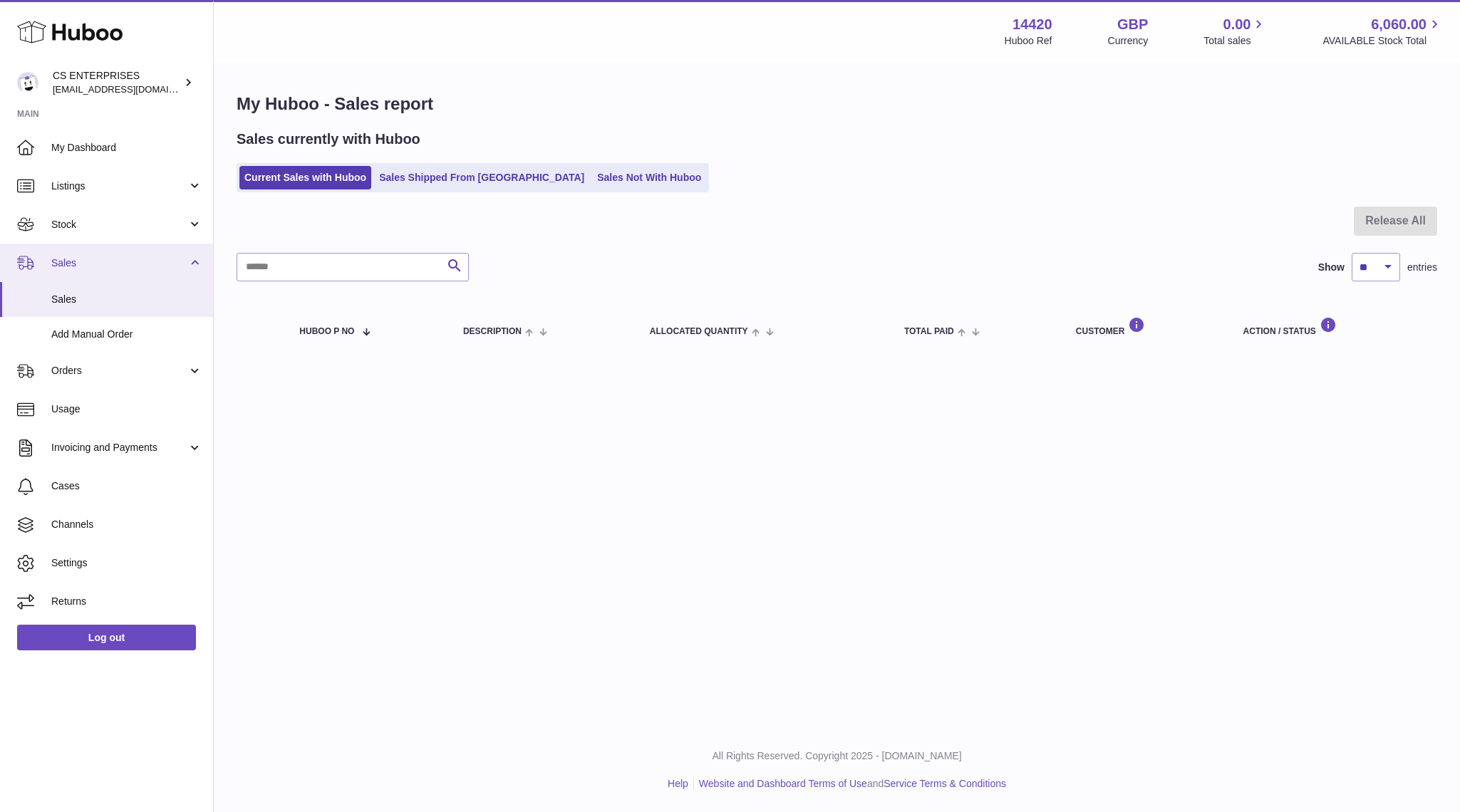
click at [70, 271] on link "Sales" at bounding box center [106, 262] width 213 height 38
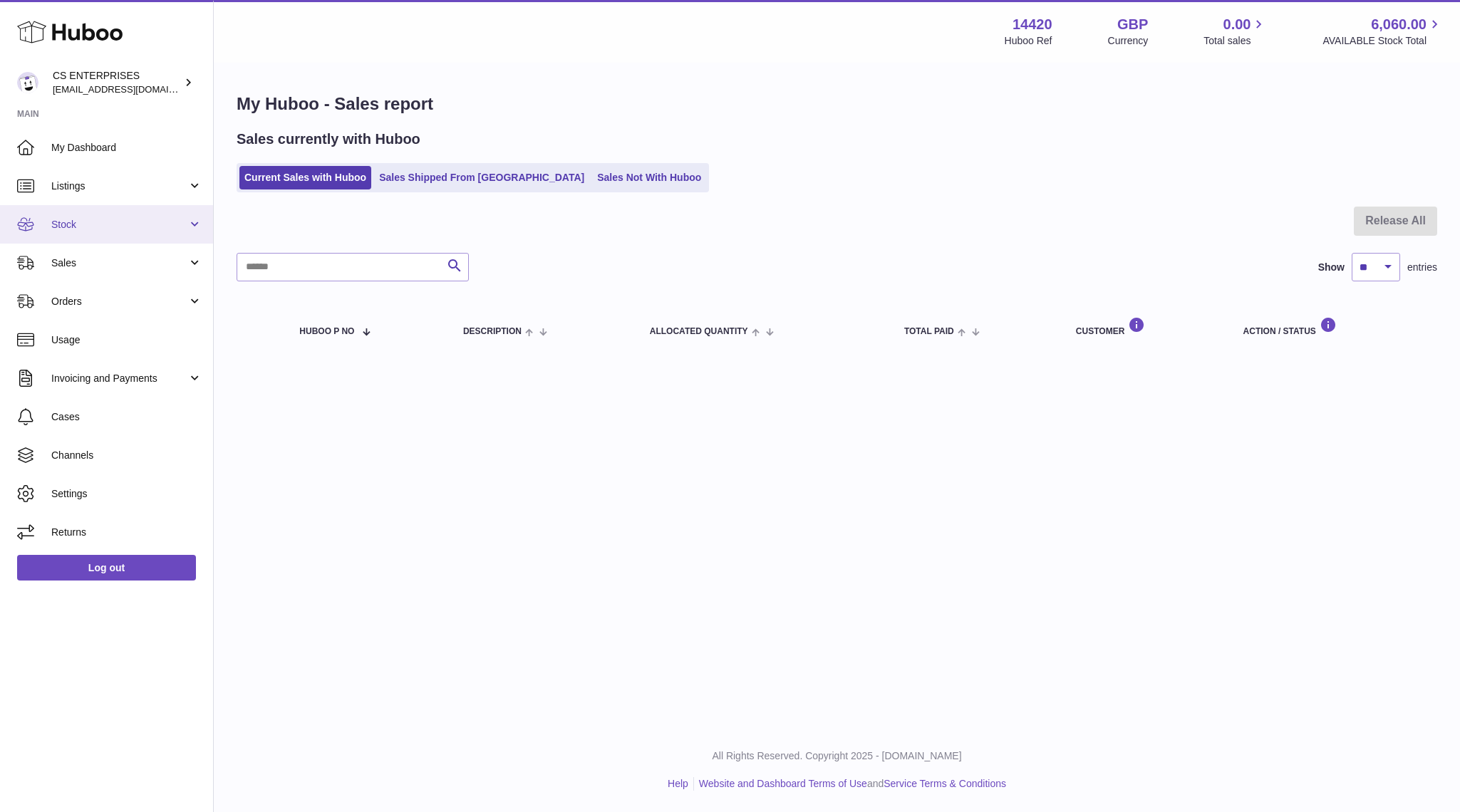
click at [85, 216] on link "Stock" at bounding box center [106, 224] width 213 height 38
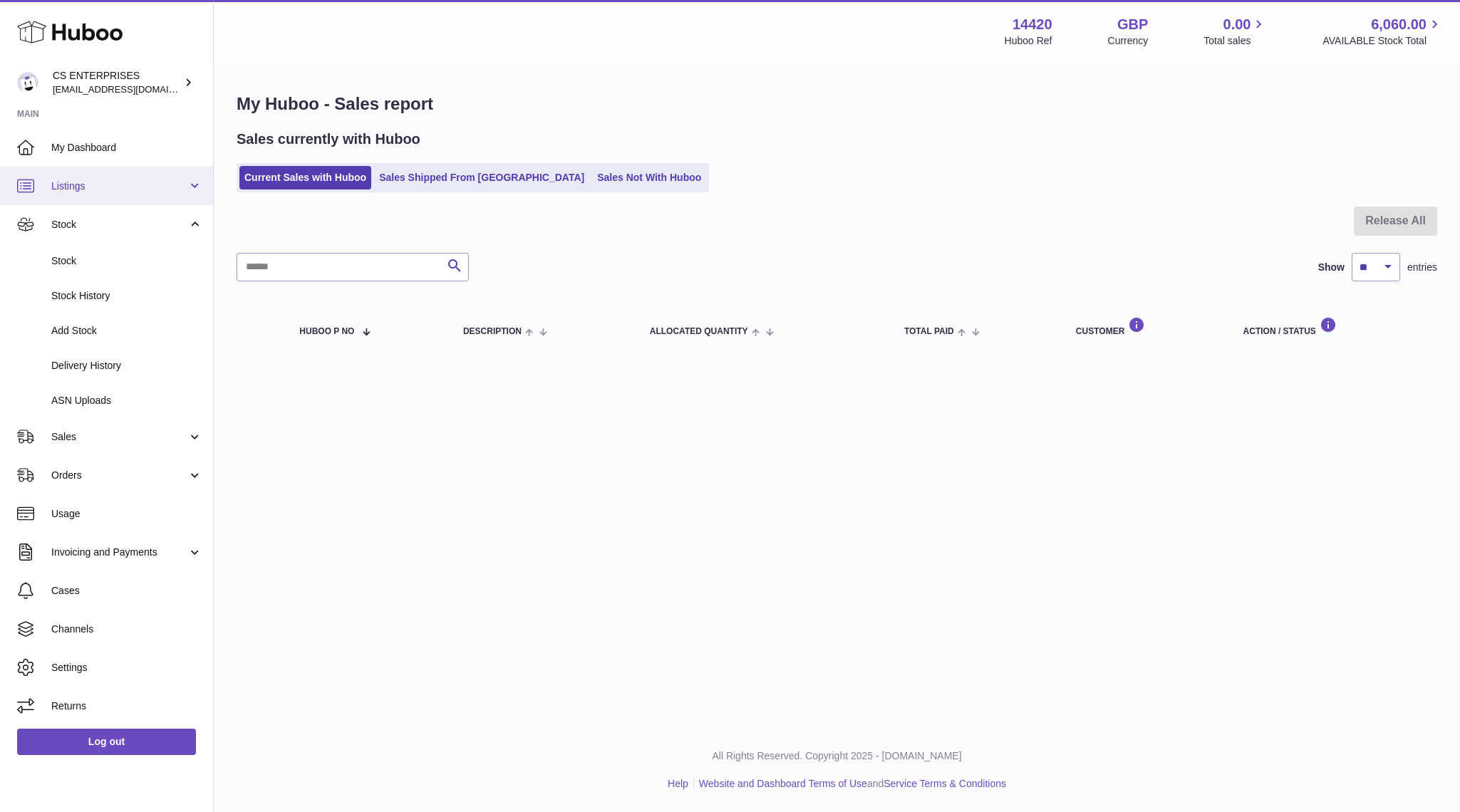
click at [83, 188] on span "Listings" at bounding box center [119, 186] width 136 height 14
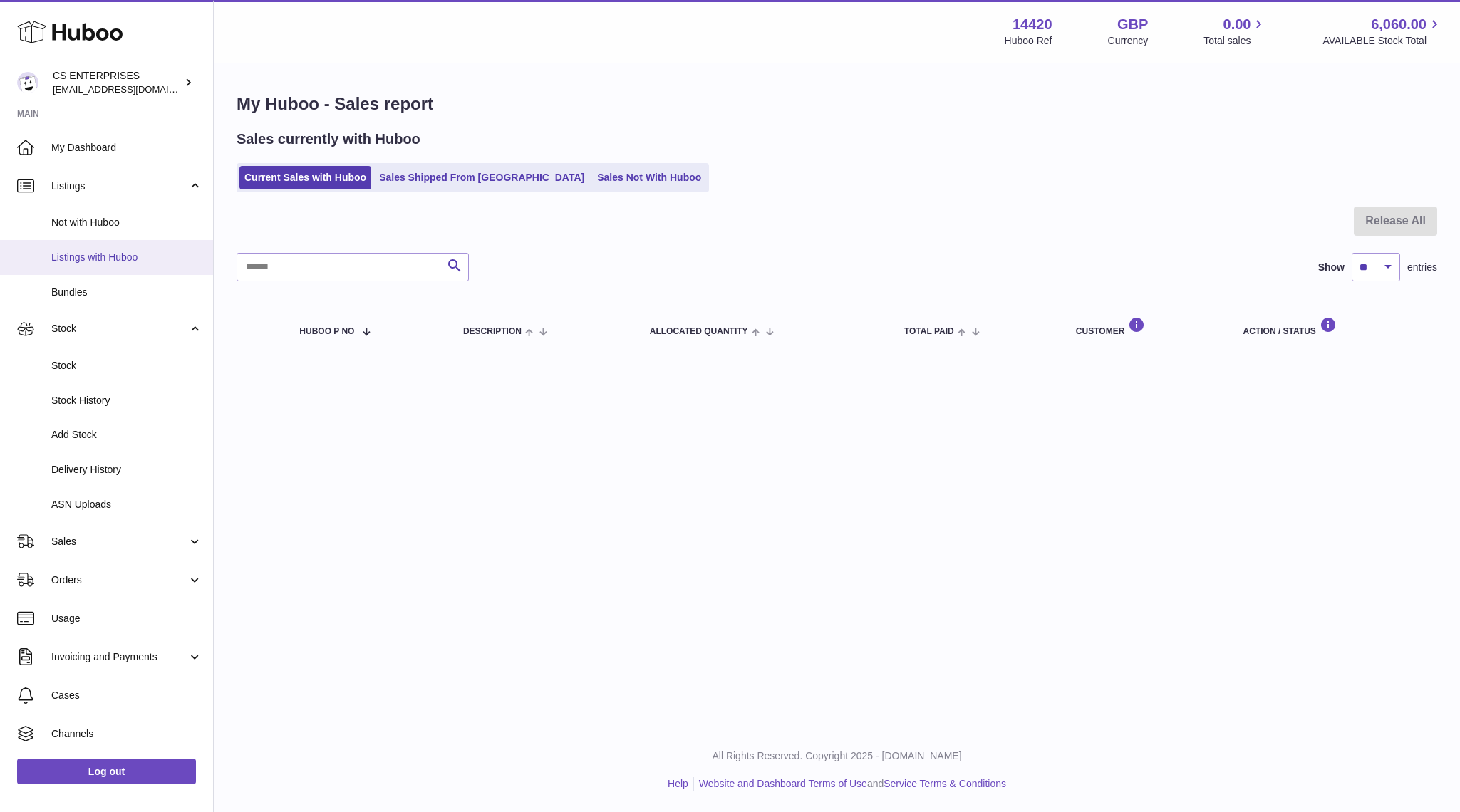
click at [75, 262] on span "Listings with Huboo" at bounding box center [127, 257] width 151 height 14
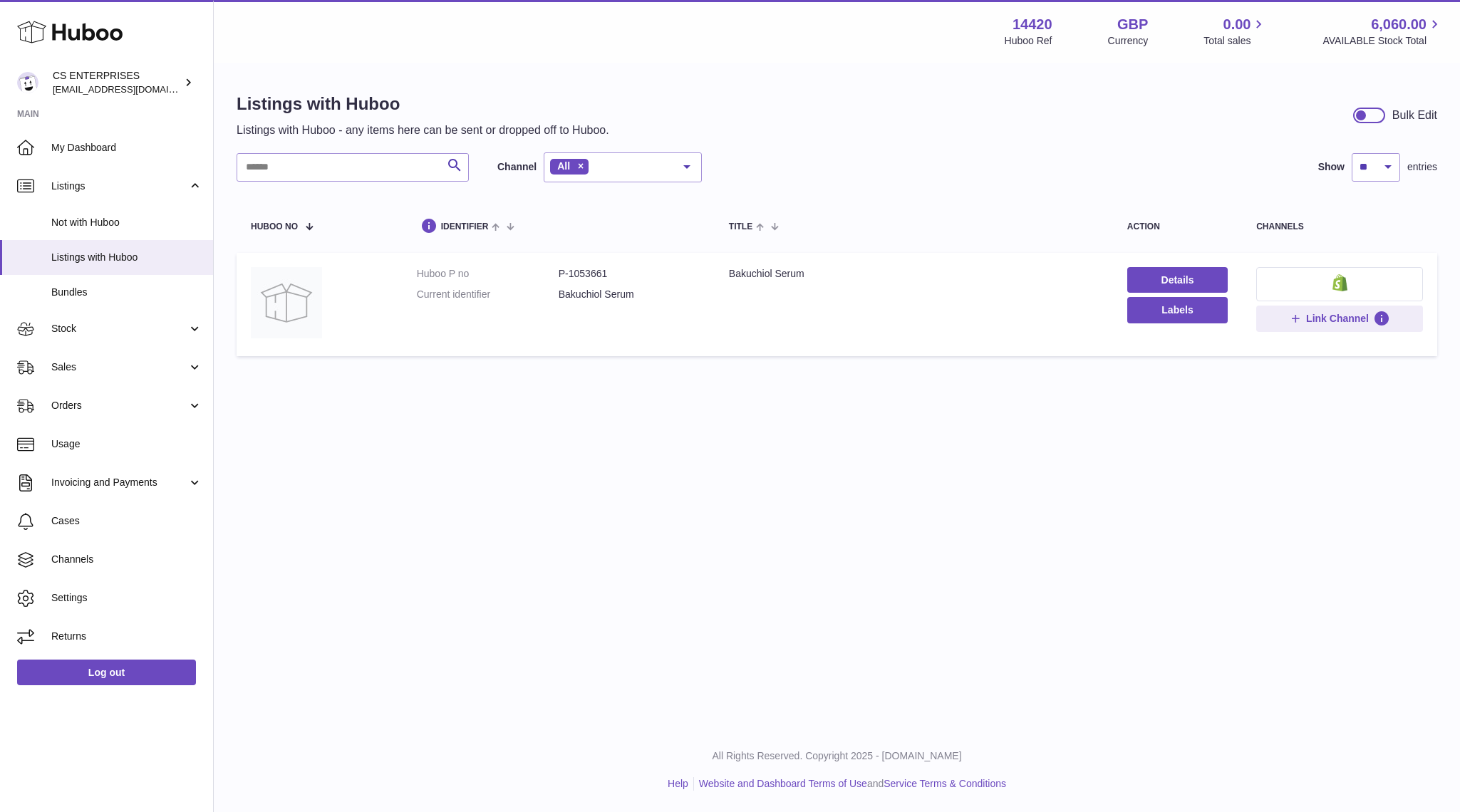
click at [1338, 287] on img at bounding box center [1340, 283] width 15 height 17
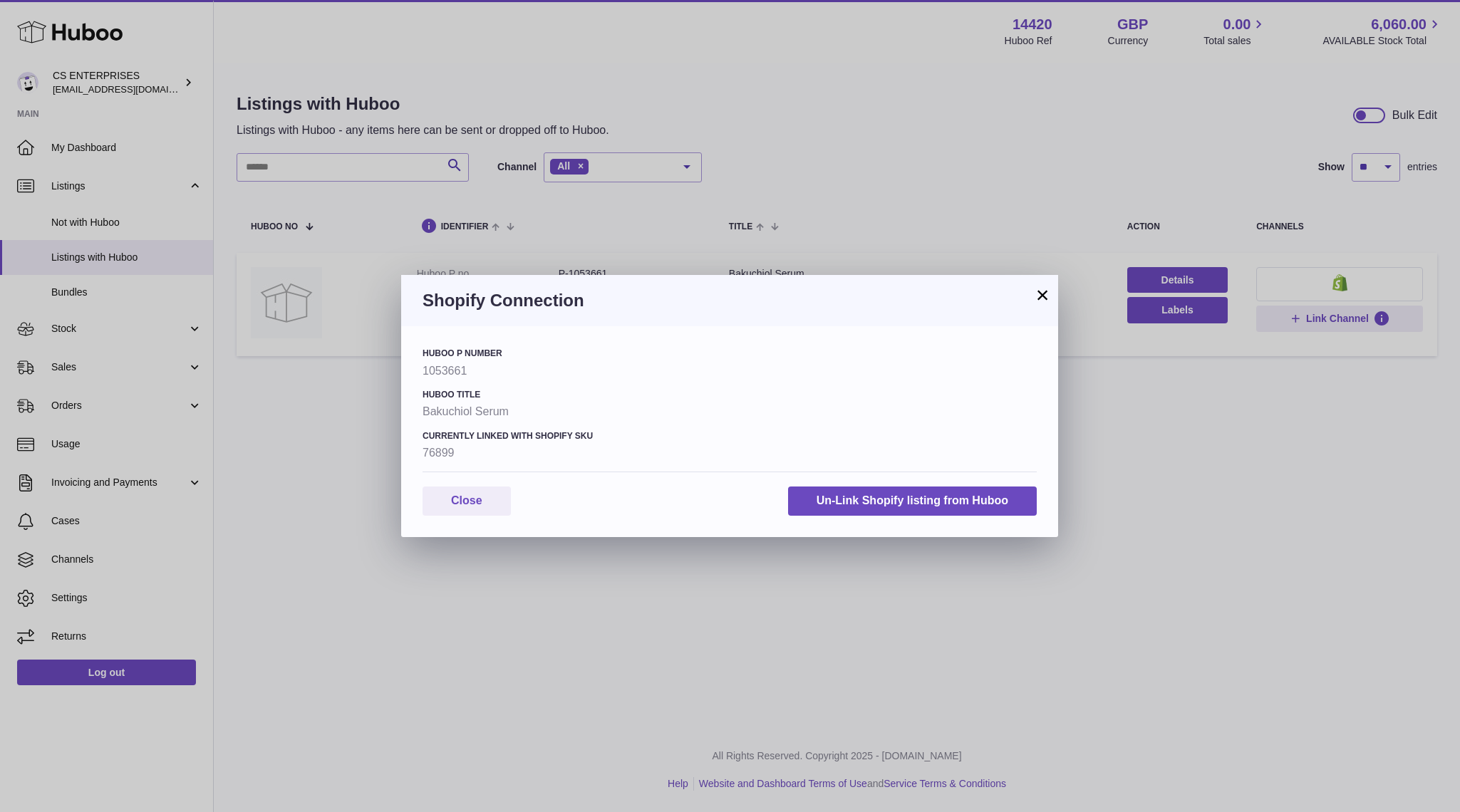
click at [1042, 298] on button "×" at bounding box center [1043, 295] width 17 height 17
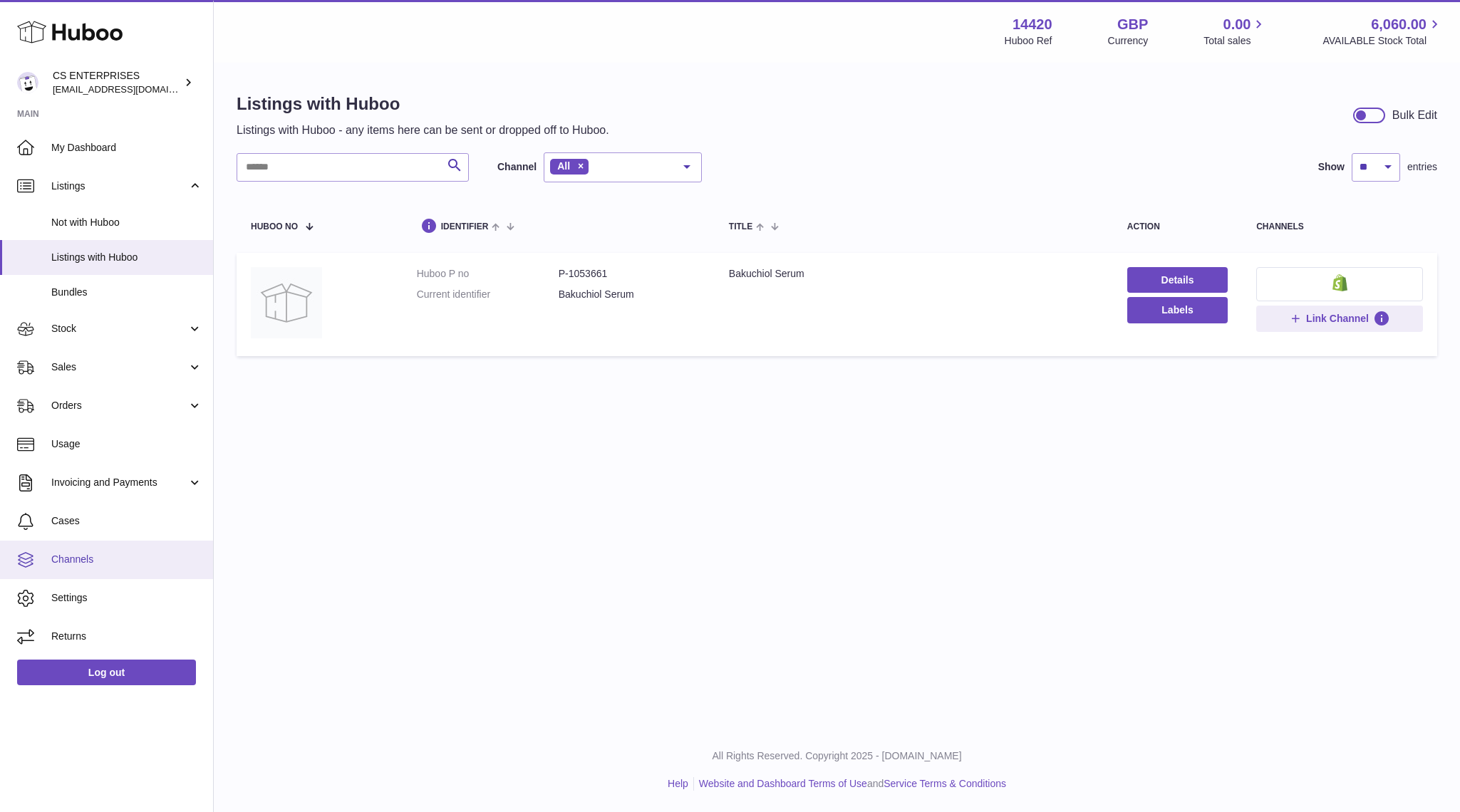
click at [77, 570] on link "Channels" at bounding box center [106, 560] width 213 height 38
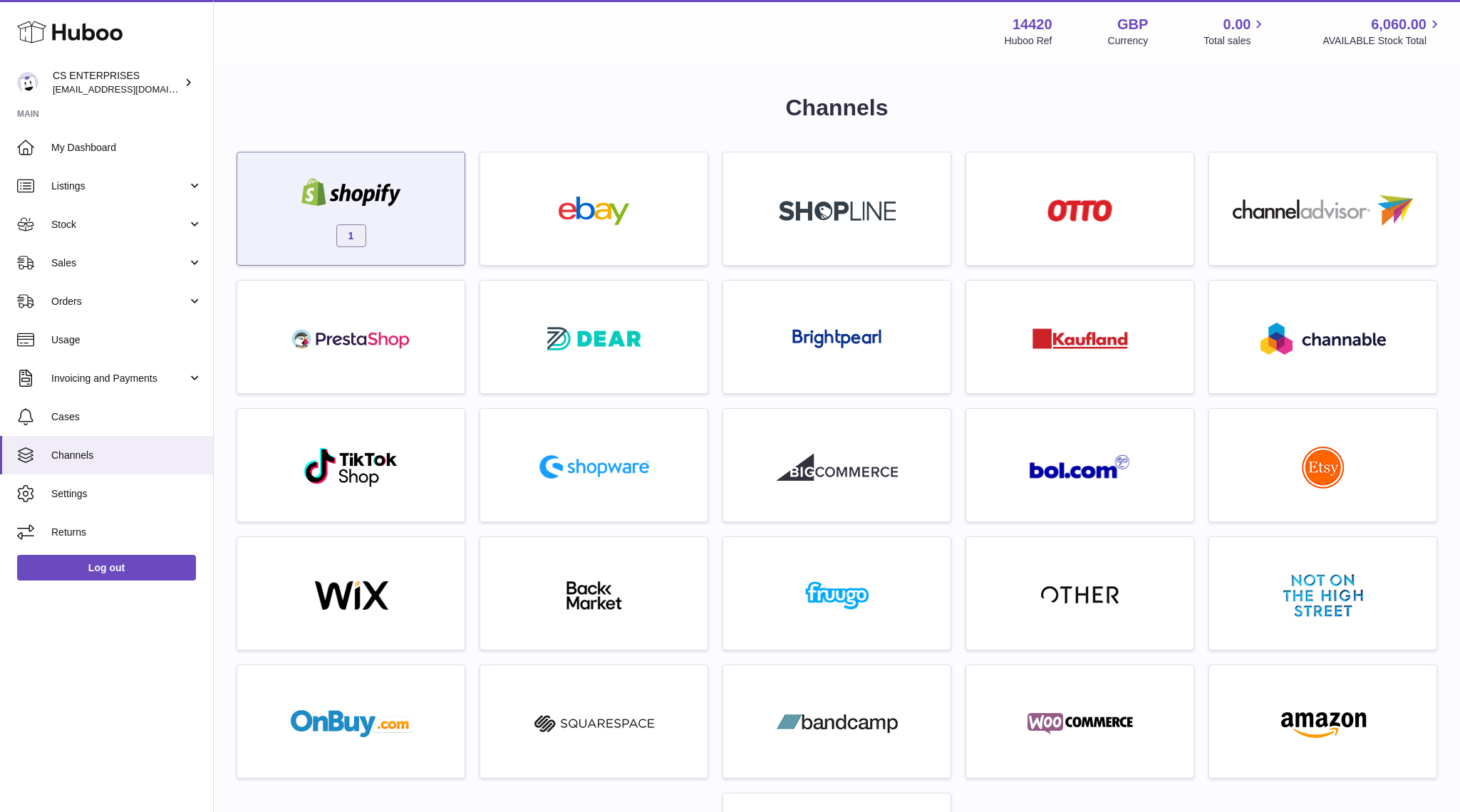
click at [427, 204] on div "1" at bounding box center [351, 211] width 213 height 91
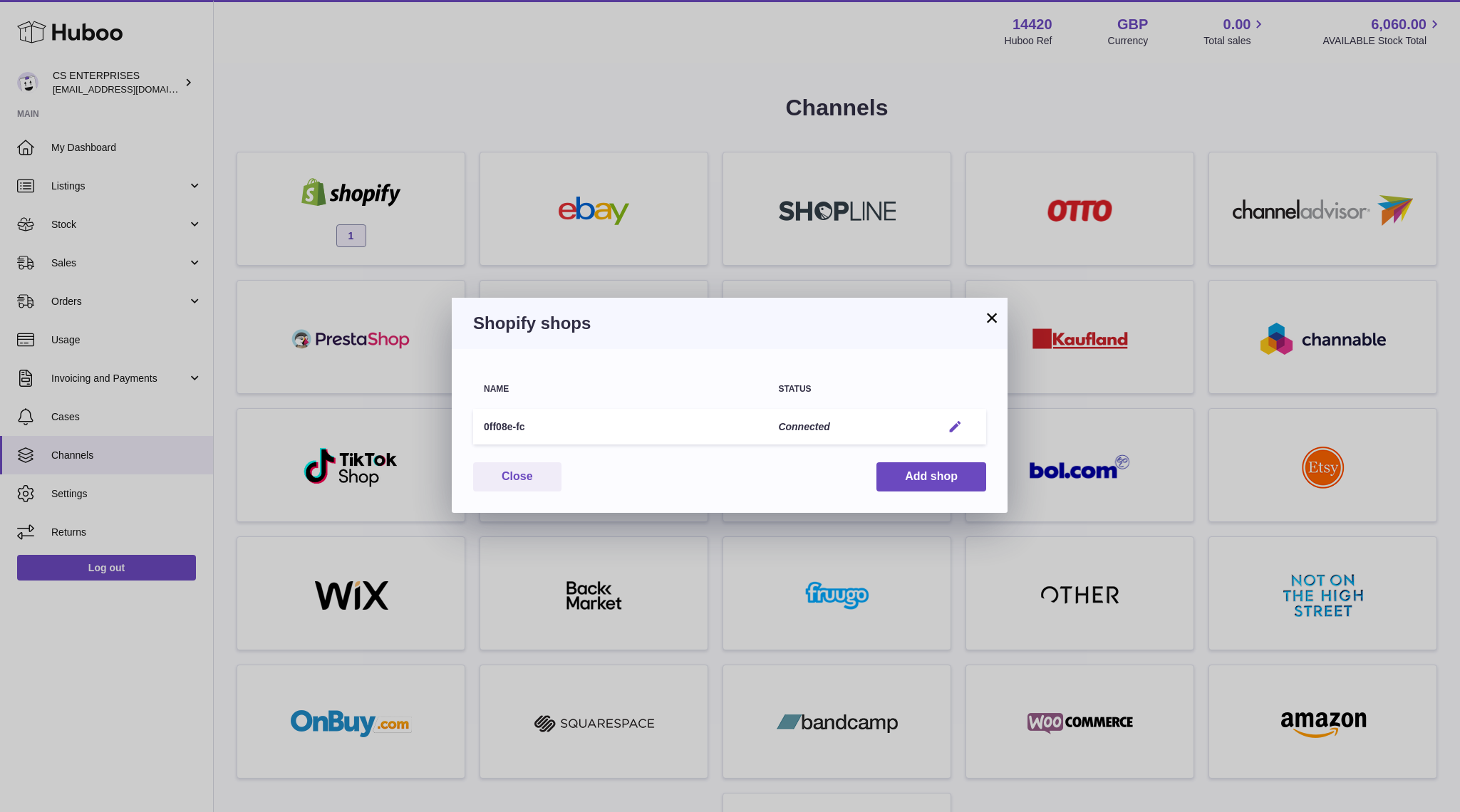
click at [960, 420] on em "button" at bounding box center [955, 427] width 15 height 15
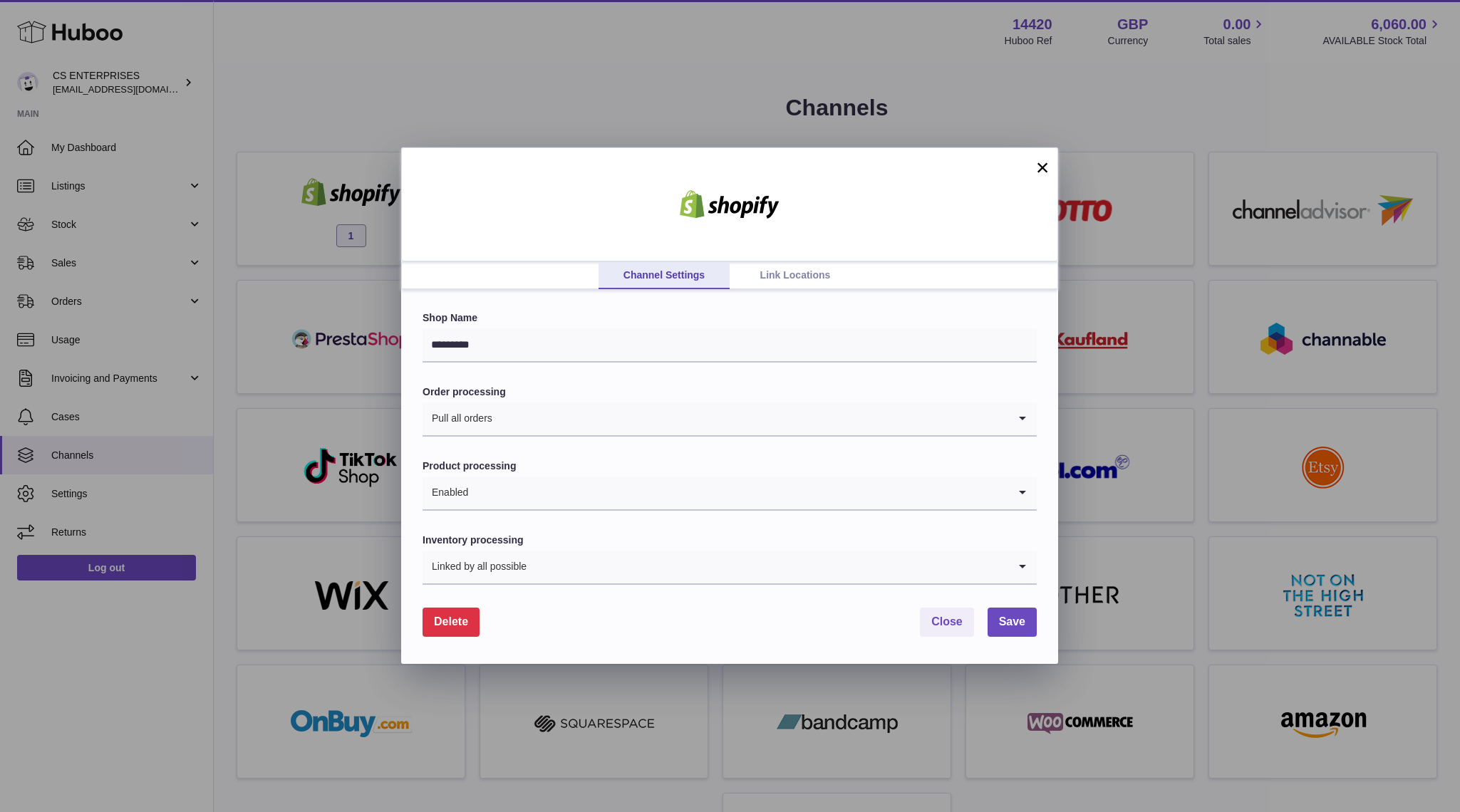
click at [779, 269] on link "Link Locations" at bounding box center [795, 276] width 131 height 27
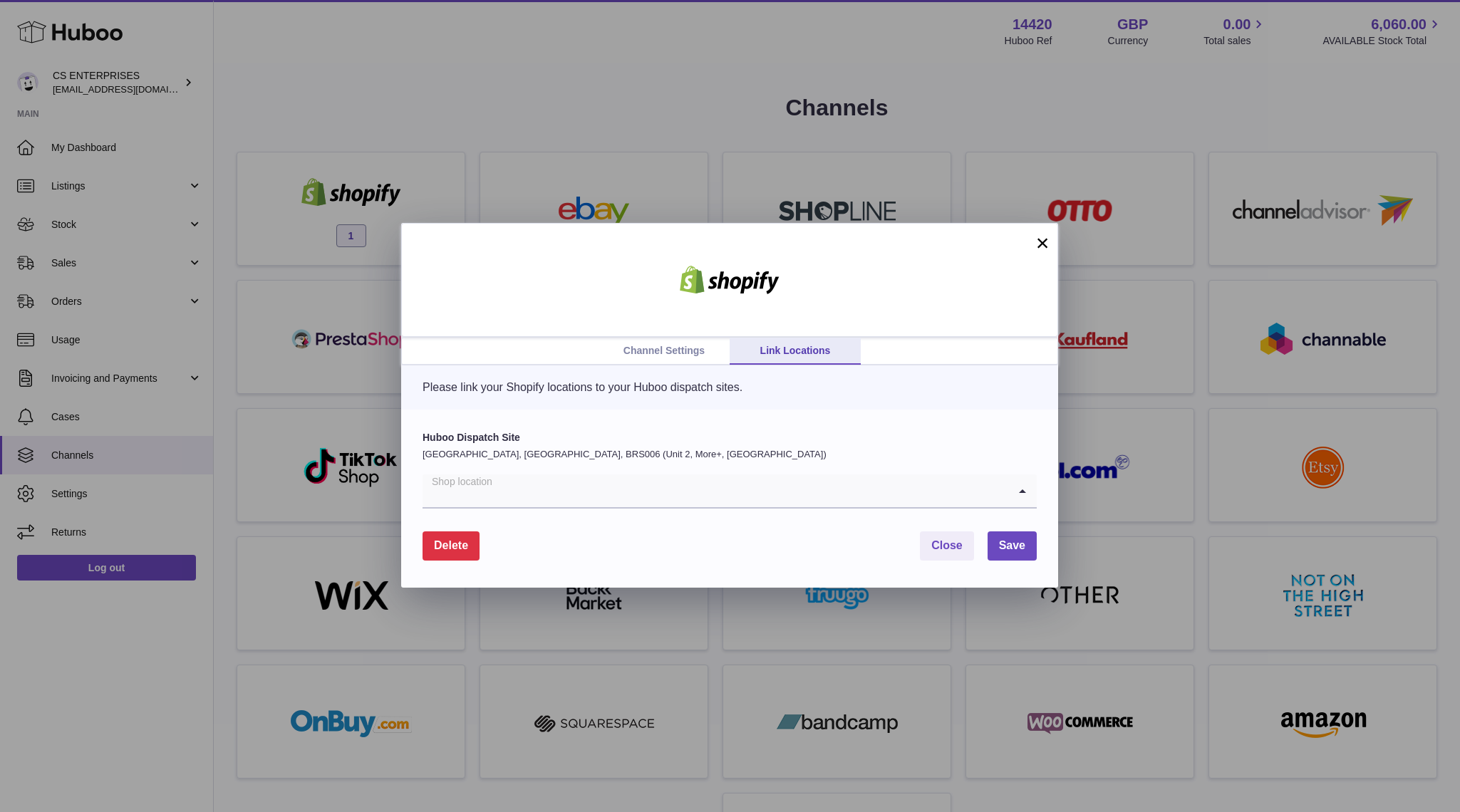
click at [625, 498] on input "Search for option" at bounding box center [715, 491] width 586 height 33
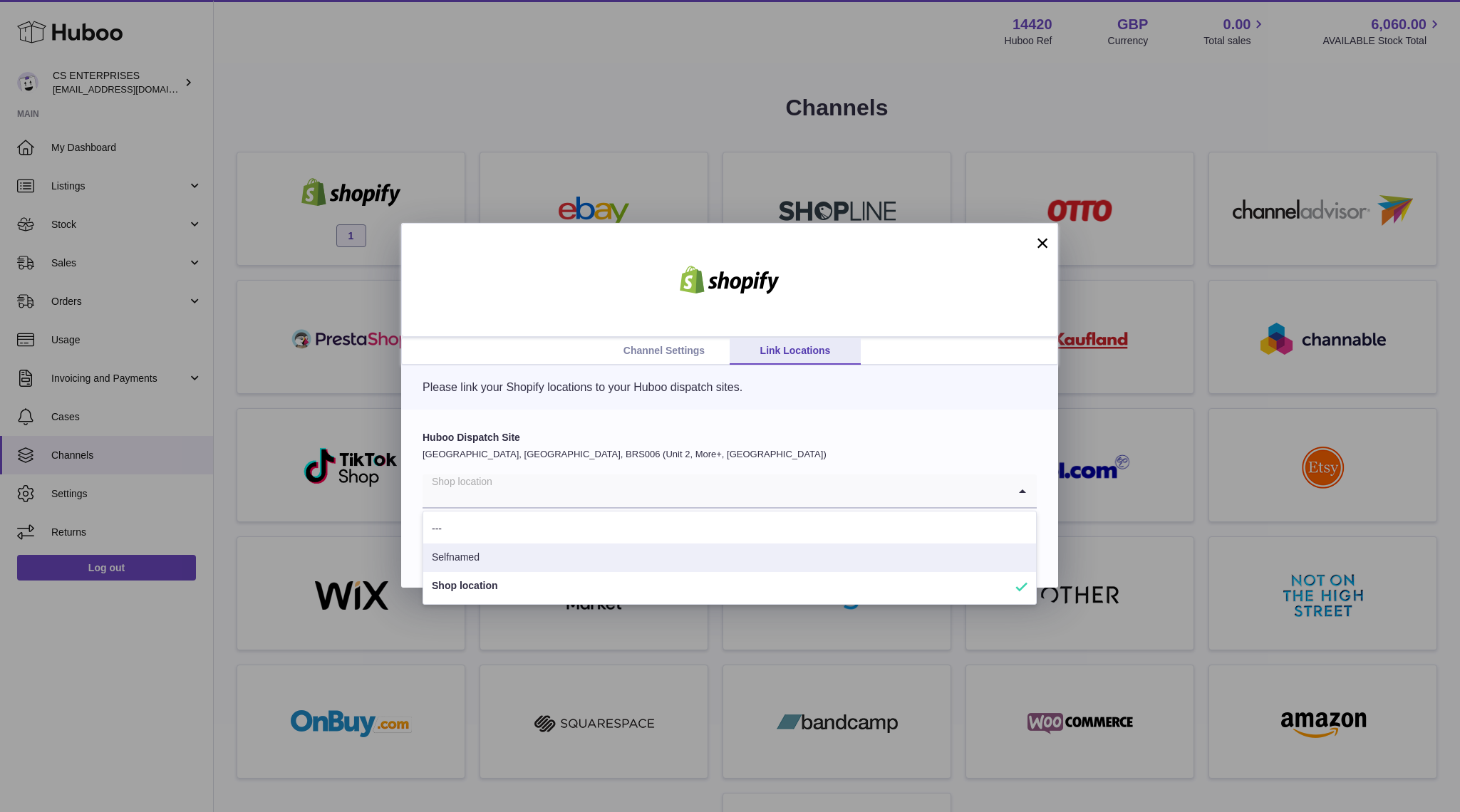
click at [497, 560] on li "Selfnamed" at bounding box center [729, 558] width 613 height 29
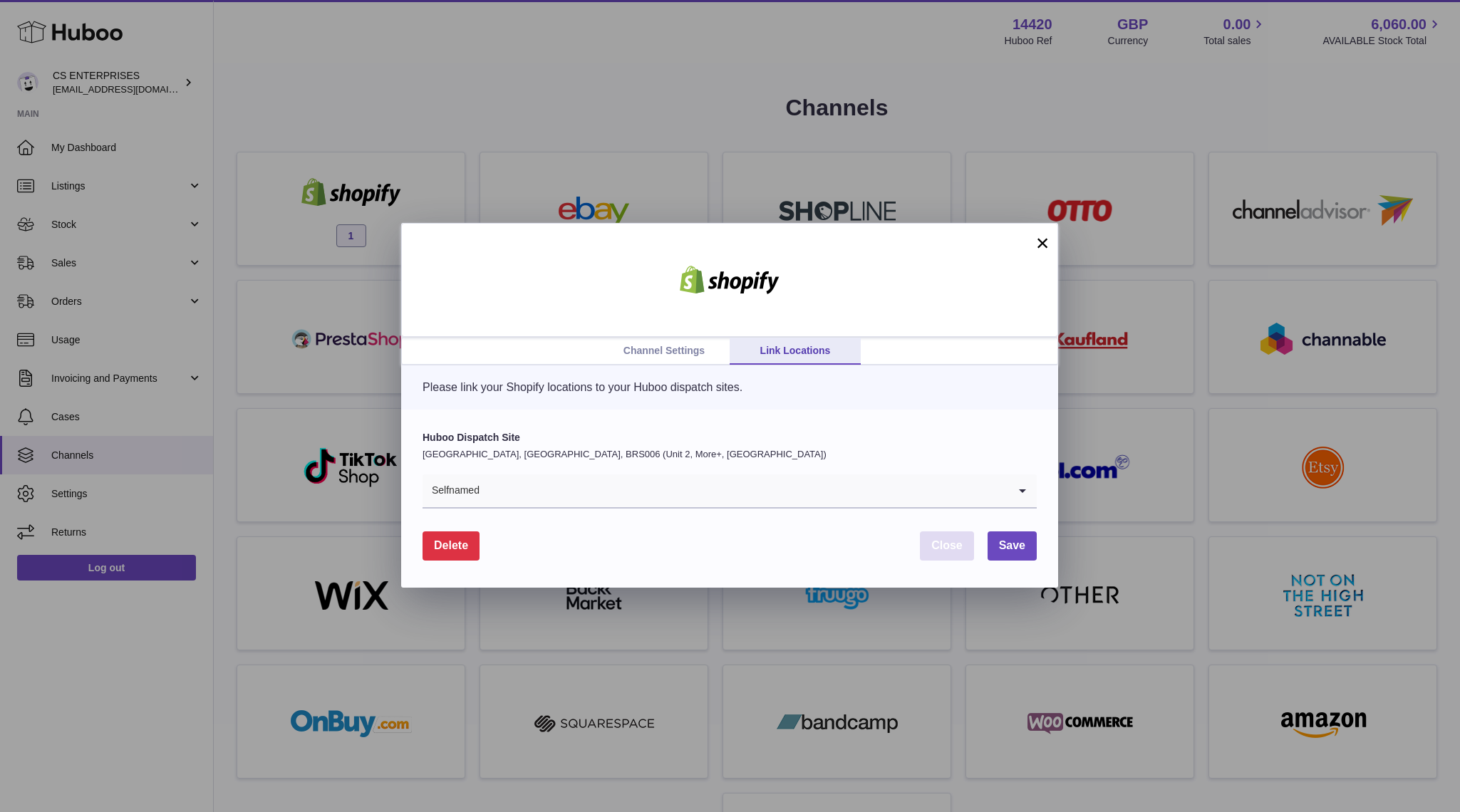
click at [972, 532] on button "Close" at bounding box center [948, 546] width 54 height 29
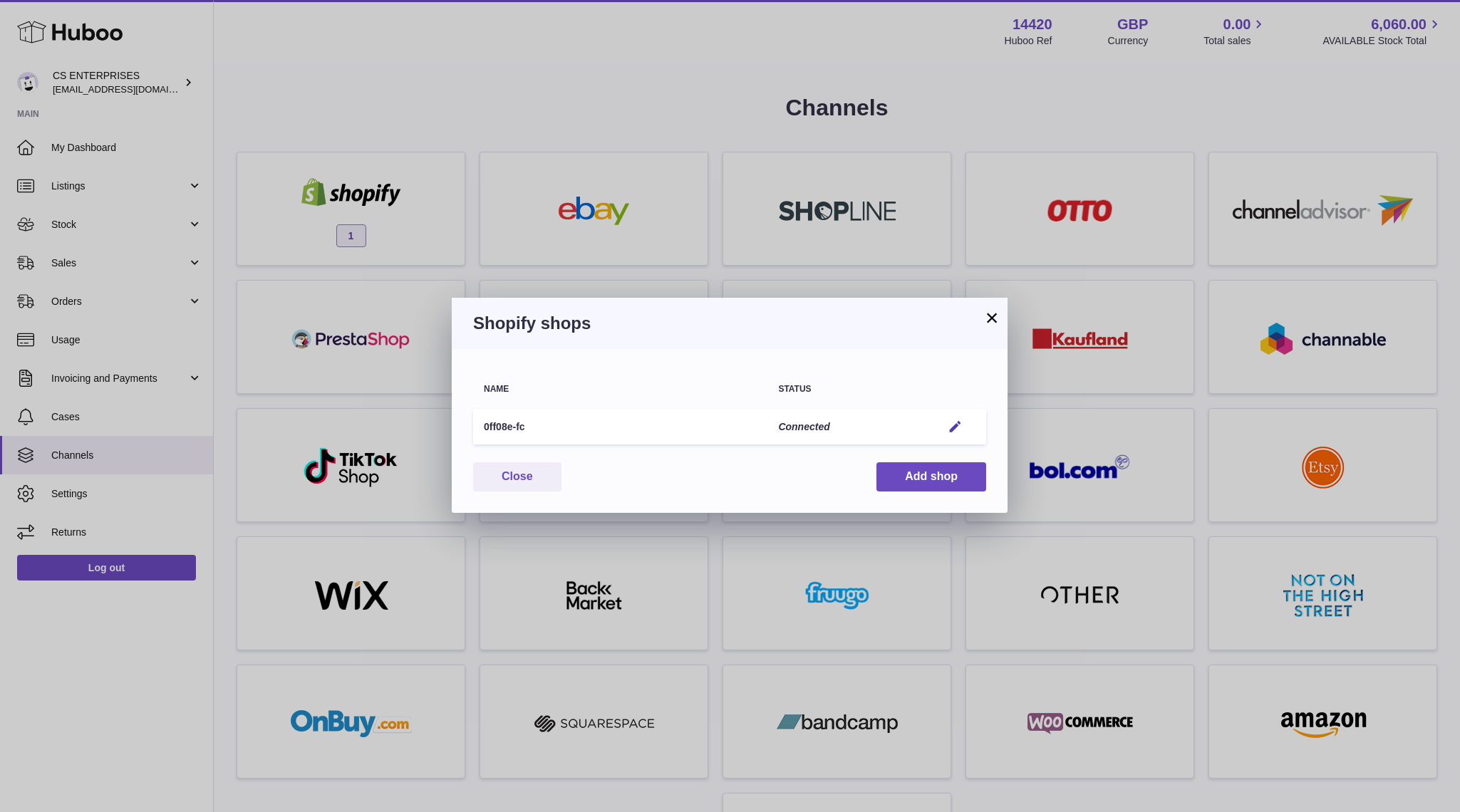
click at [962, 412] on td "Edit" at bounding box center [959, 426] width 55 height 37
click at [962, 430] on em "button" at bounding box center [955, 427] width 15 height 15
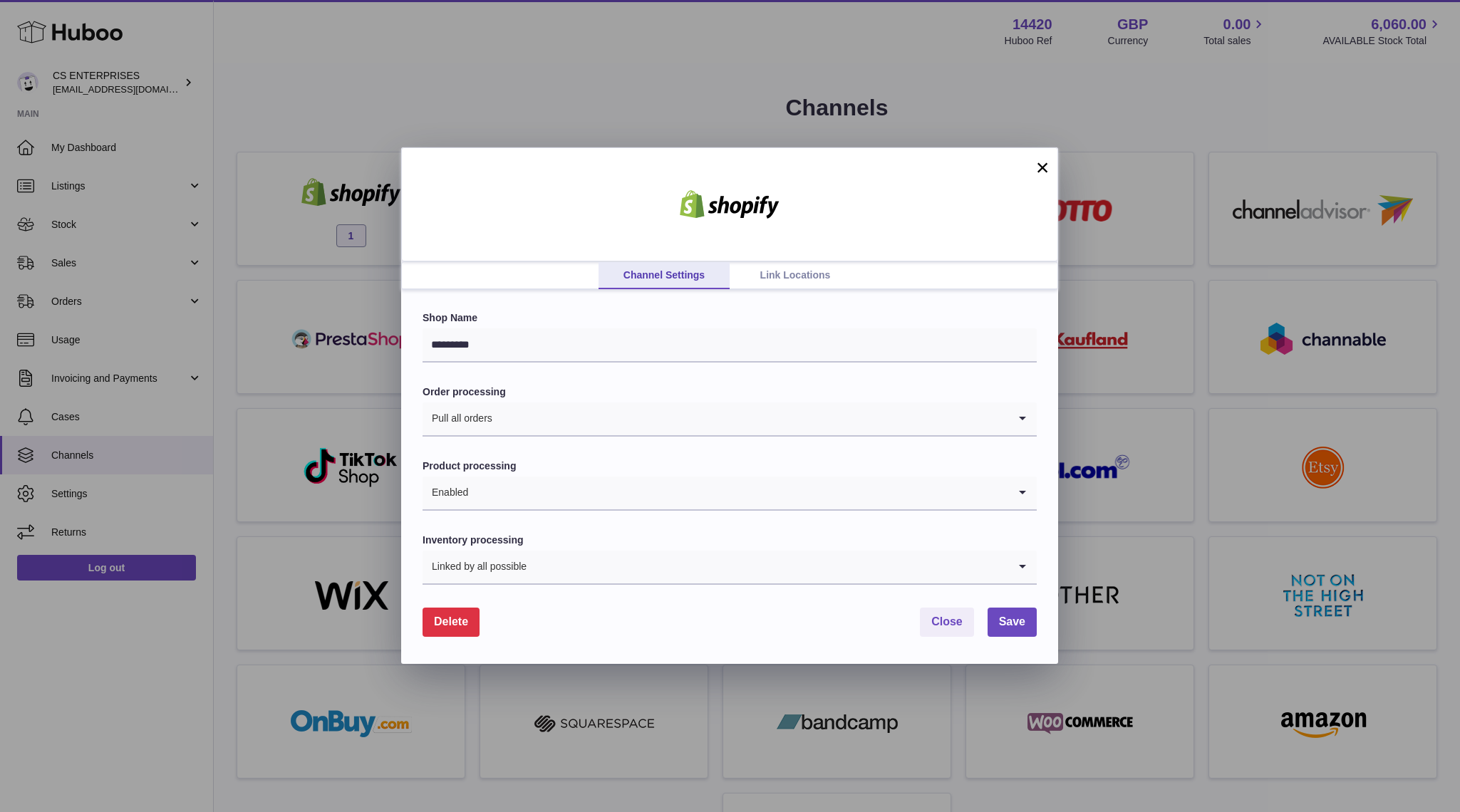
click at [756, 276] on link "Link Locations" at bounding box center [795, 276] width 131 height 27
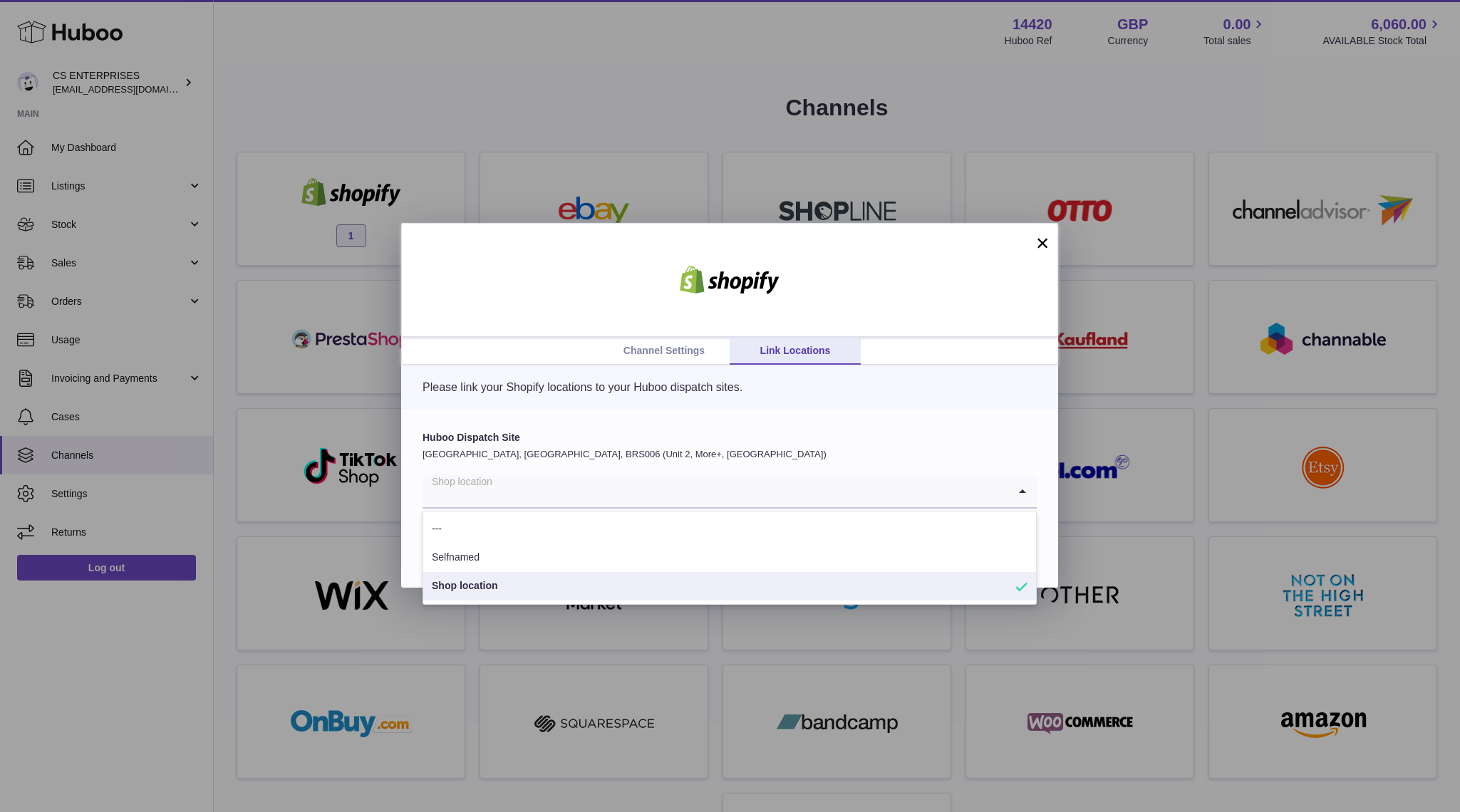
click at [706, 485] on input "Search for option" at bounding box center [715, 491] width 586 height 33
click at [608, 577] on li "Shop location" at bounding box center [729, 586] width 613 height 29
click at [673, 500] on input "Search for option" at bounding box center [715, 491] width 586 height 33
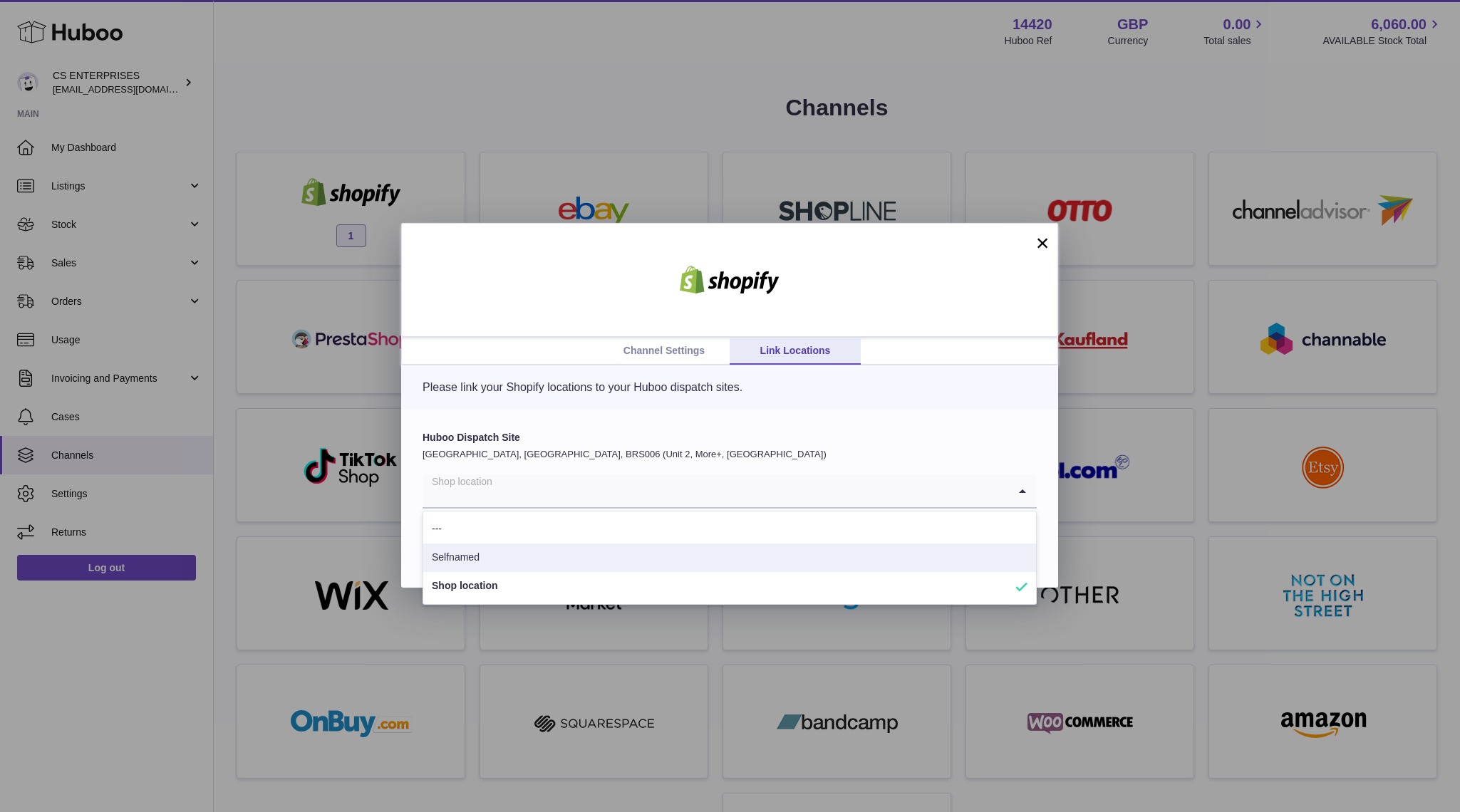
click at [562, 550] on li "Selfnamed" at bounding box center [729, 558] width 613 height 29
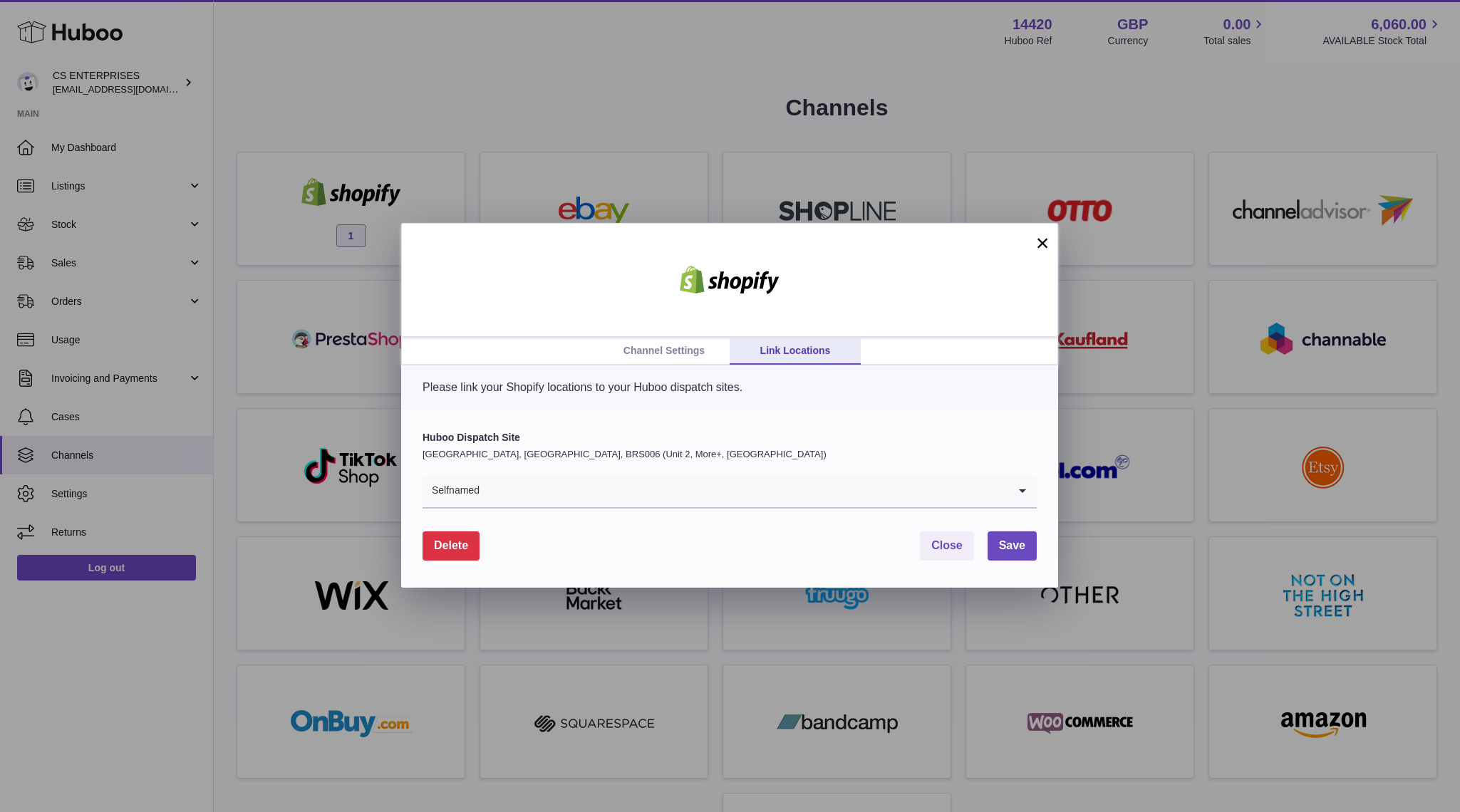
click at [1004, 564] on div "Huboo Dispatch Site [GEOGRAPHIC_DATA], [GEOGRAPHIC_DATA], BRS006 (Unit 2, More+…" at bounding box center [729, 499] width 657 height 178
click at [1004, 550] on span "Save" at bounding box center [1012, 545] width 26 height 12
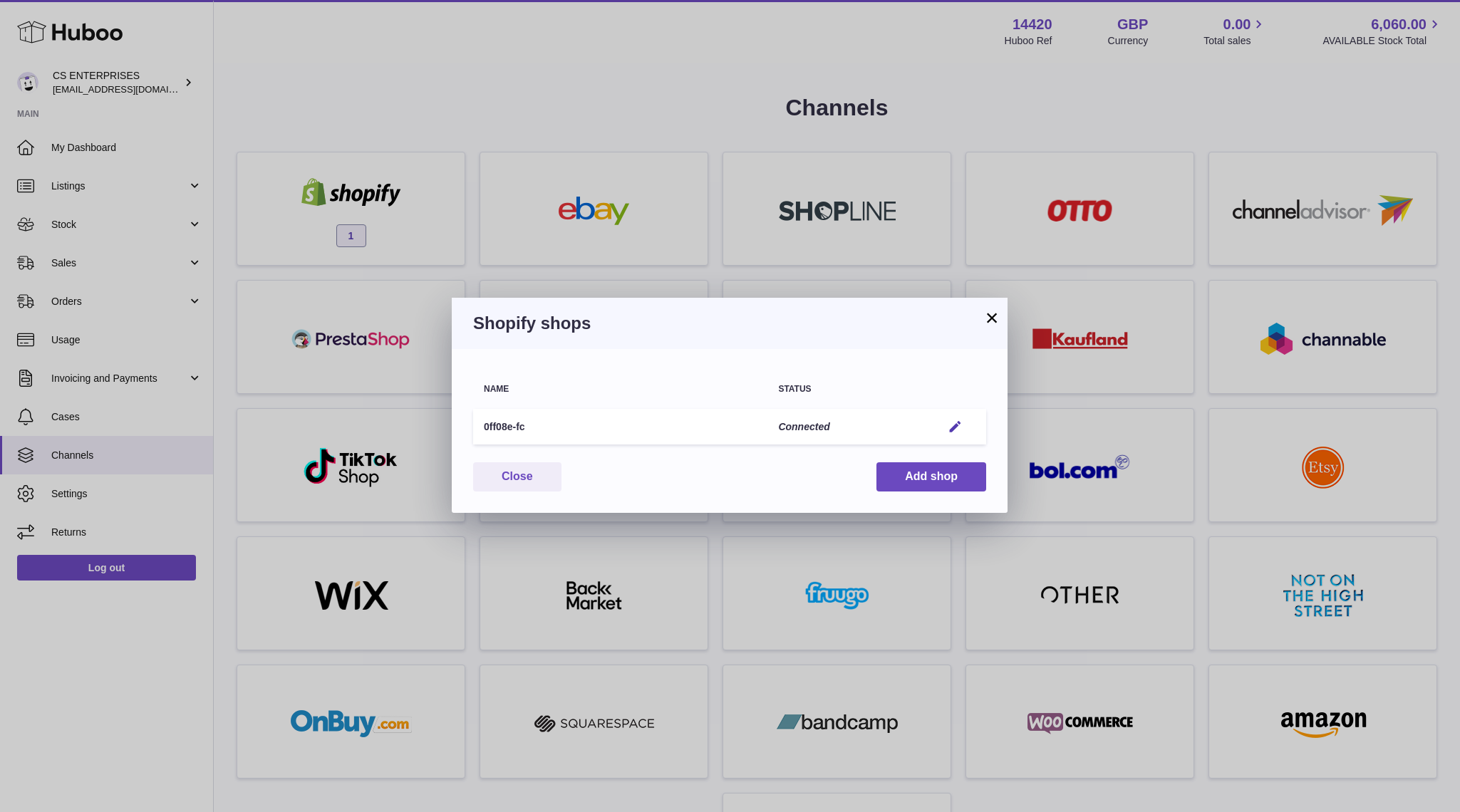
click at [991, 318] on button "×" at bounding box center [992, 318] width 17 height 17
